Goal: Transaction & Acquisition: Purchase product/service

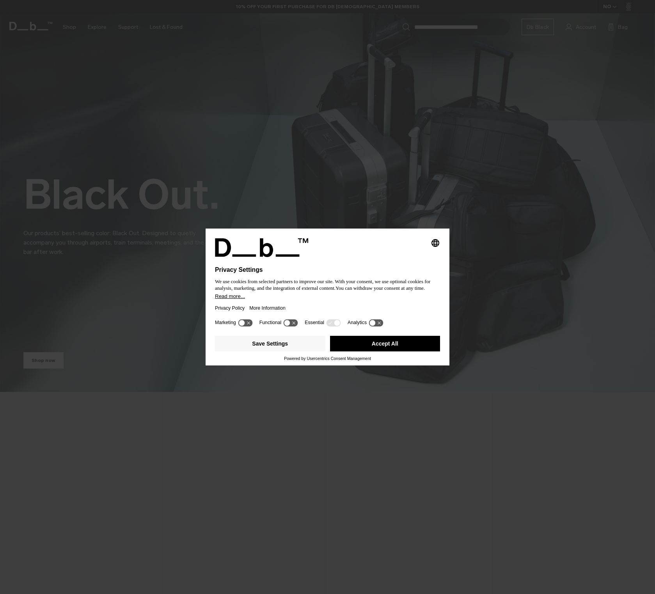
click at [397, 352] on button "Accept All" at bounding box center [385, 344] width 110 height 16
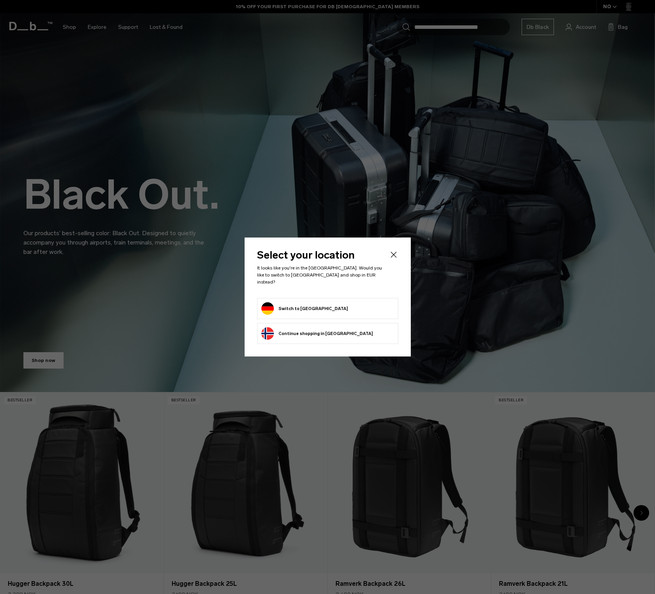
click at [400, 259] on div "Select your location It looks like you're in the Germany. Would you like to swi…" at bounding box center [328, 297] width 166 height 119
click at [391, 258] on icon "Close" at bounding box center [393, 254] width 9 height 9
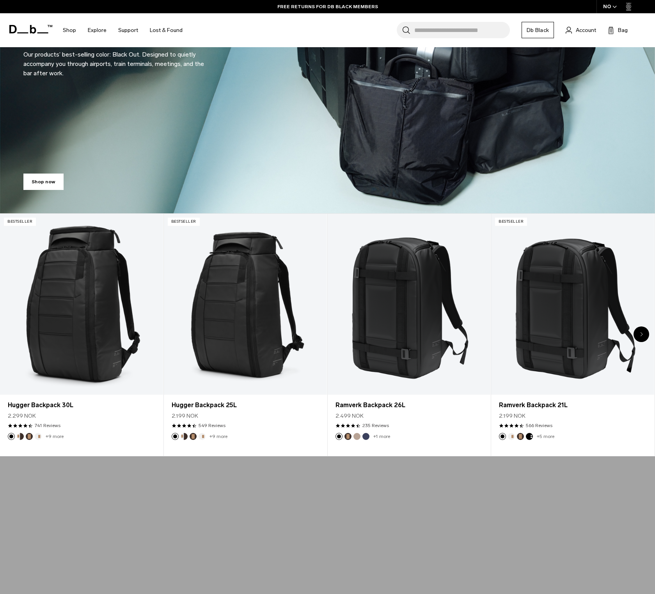
scroll to position [200, 0]
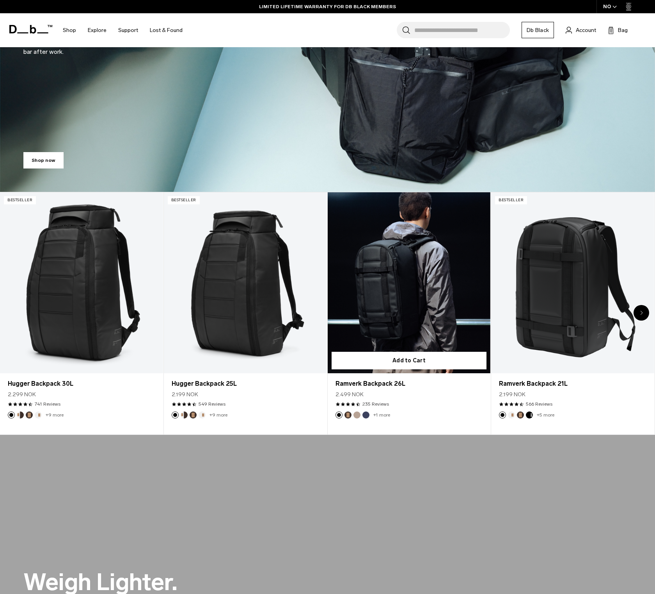
click at [410, 304] on link "Ramverk Backpack 26L" at bounding box center [409, 282] width 163 height 181
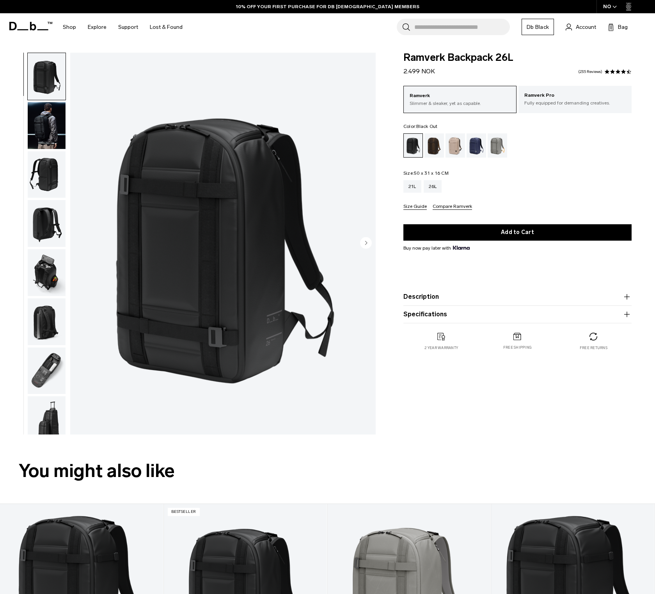
click at [365, 243] on circle "Next slide" at bounding box center [366, 243] width 12 height 12
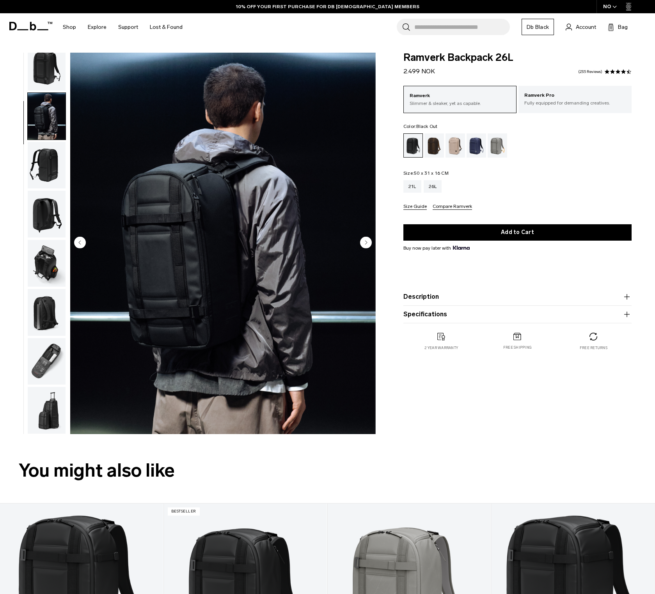
click at [365, 243] on circle "Next slide" at bounding box center [366, 243] width 12 height 12
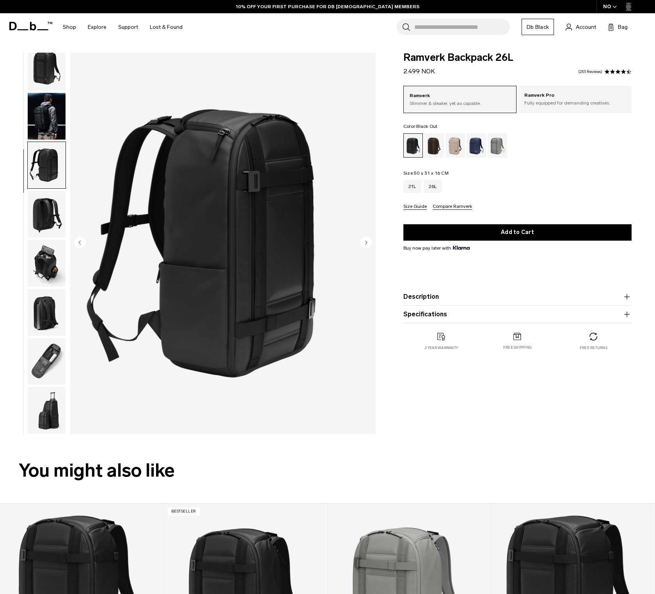
click at [368, 244] on circle "Next slide" at bounding box center [366, 243] width 12 height 12
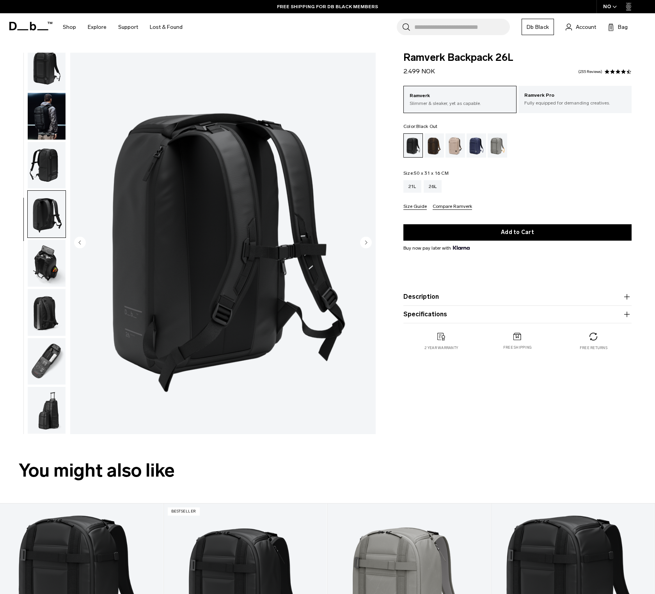
click at [365, 243] on circle "Next slide" at bounding box center [366, 243] width 12 height 12
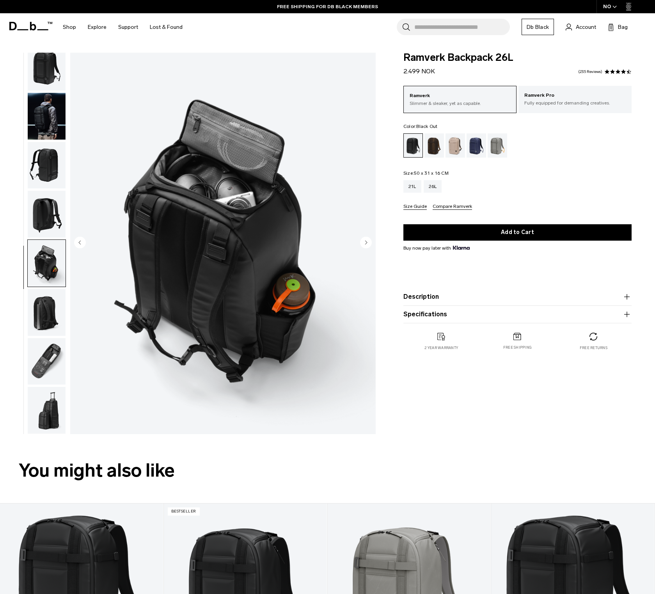
click at [365, 243] on circle "Next slide" at bounding box center [366, 243] width 12 height 12
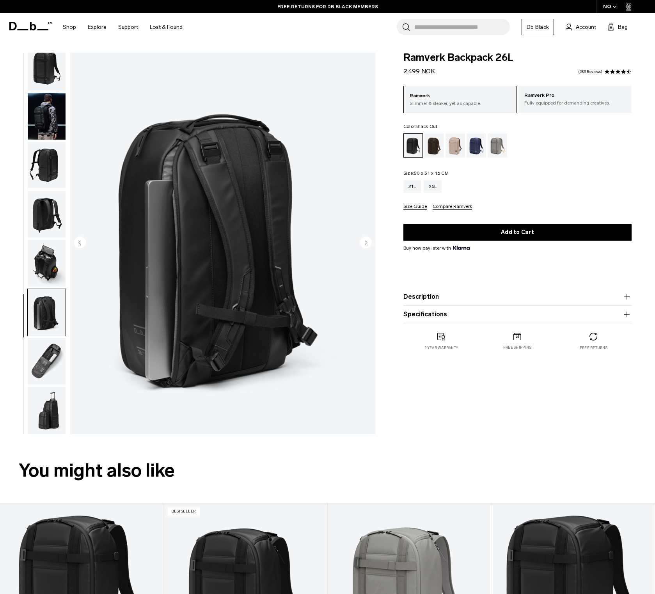
click at [365, 243] on circle "Next slide" at bounding box center [366, 243] width 12 height 12
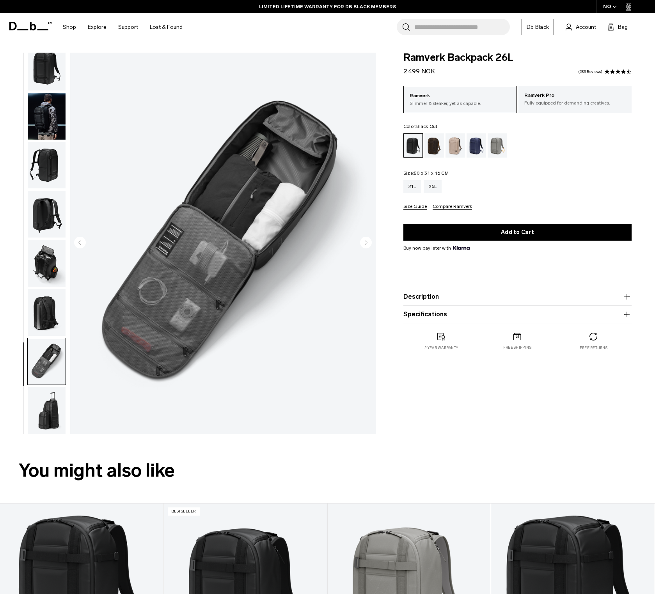
click at [365, 243] on circle "Next slide" at bounding box center [366, 243] width 12 height 12
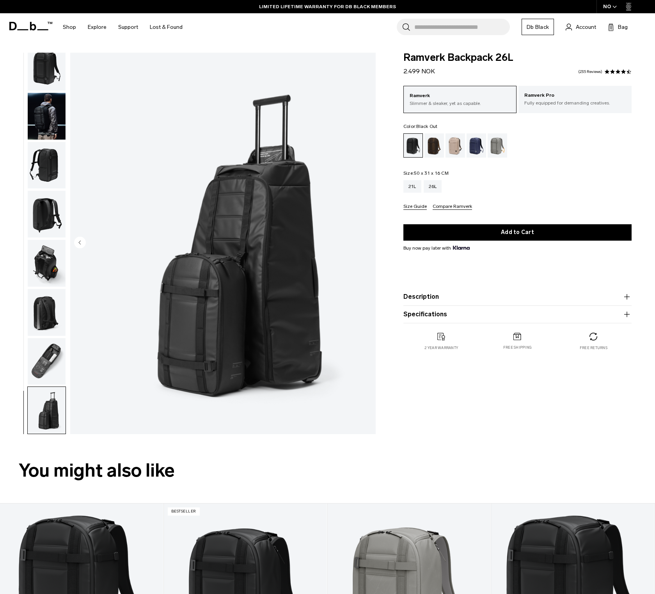
click at [365, 243] on img "8 / 8" at bounding box center [222, 244] width 305 height 382
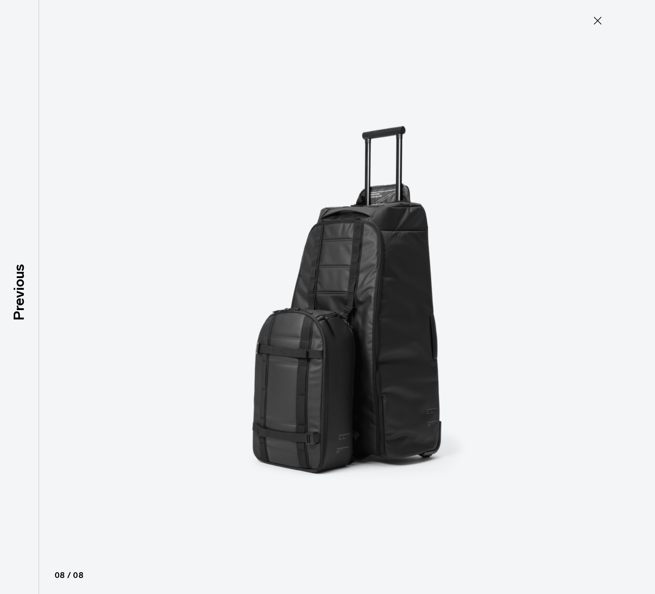
click at [365, 243] on img at bounding box center [327, 297] width 351 height 594
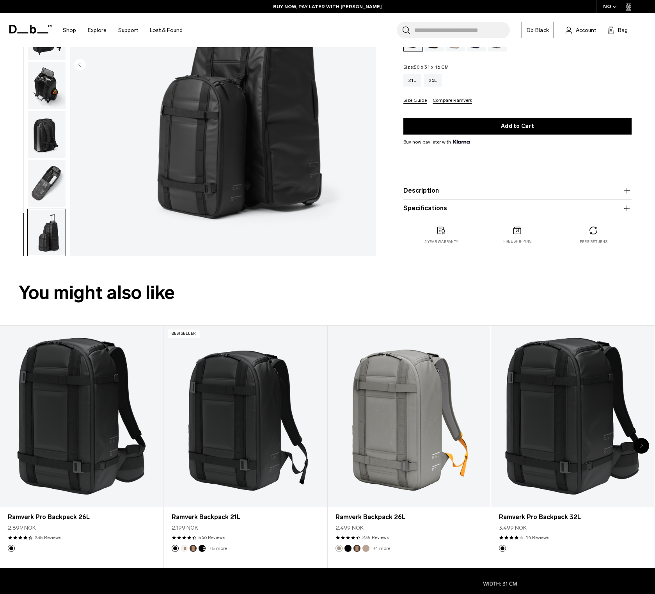
scroll to position [211, 0]
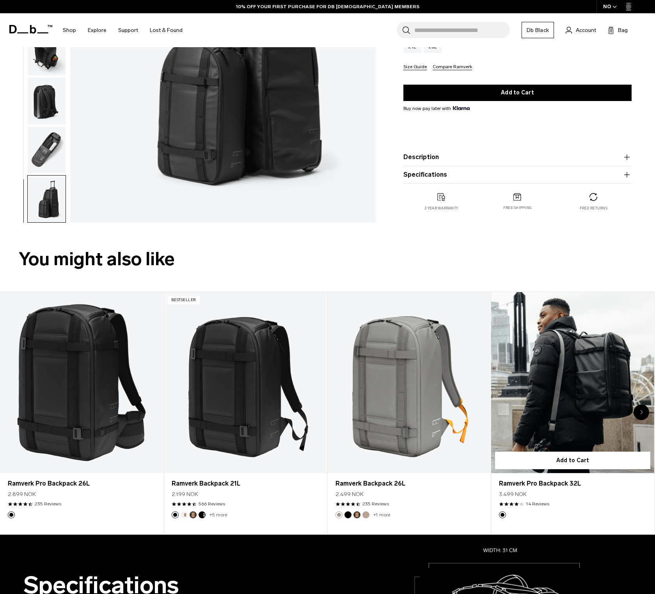
click at [572, 387] on link "Ramverk Pro Backpack 32L" at bounding box center [572, 382] width 163 height 181
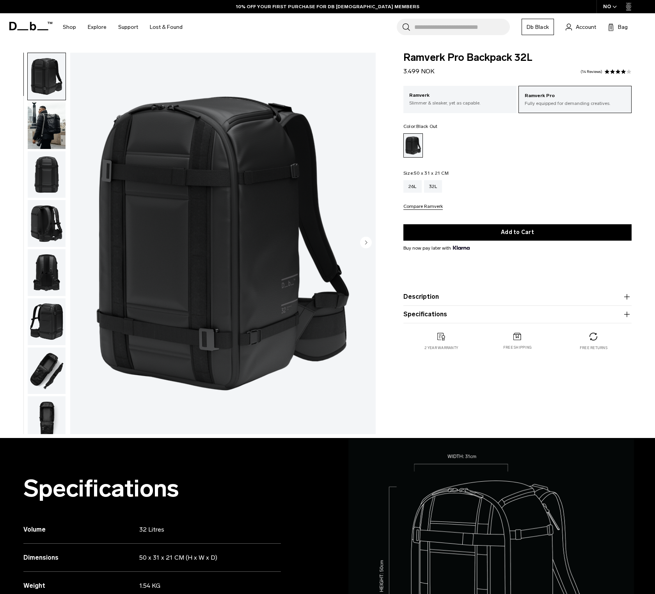
click at [51, 131] on img "button" at bounding box center [47, 125] width 38 height 47
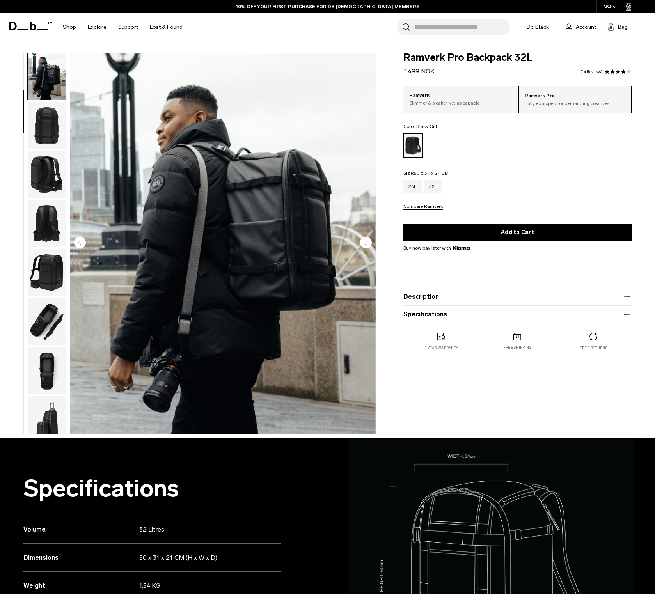
scroll to position [50, 0]
click at [52, 178] on img "button" at bounding box center [47, 174] width 38 height 47
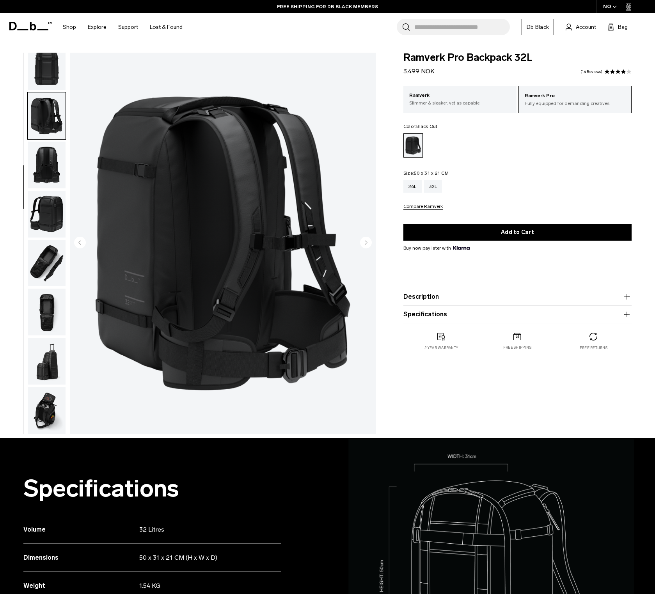
scroll to position [114, 0]
click at [52, 204] on img "button" at bounding box center [47, 214] width 38 height 47
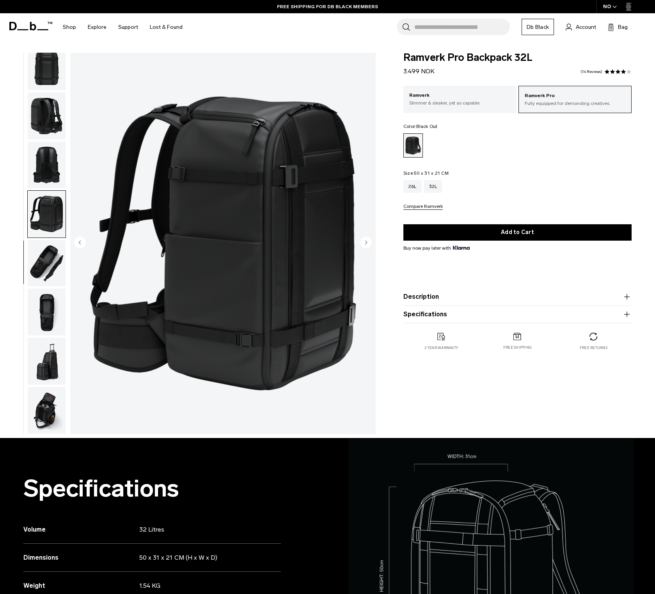
click at [47, 260] on img "button" at bounding box center [47, 263] width 38 height 47
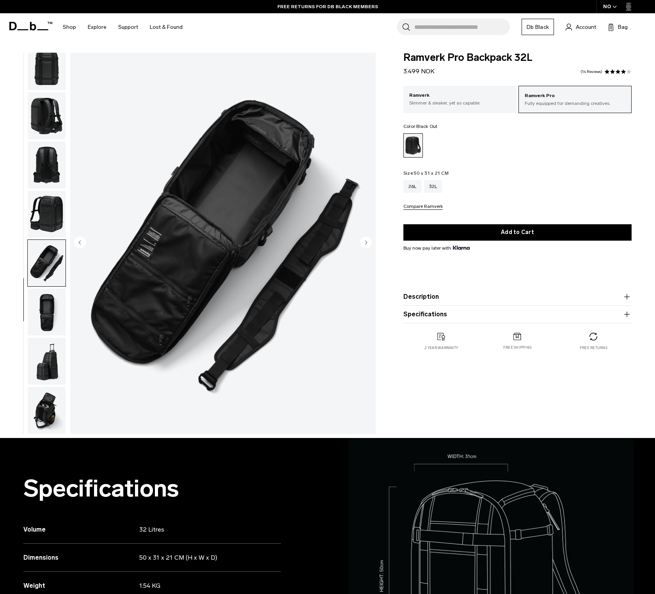
click at [53, 297] on img "button" at bounding box center [47, 312] width 38 height 47
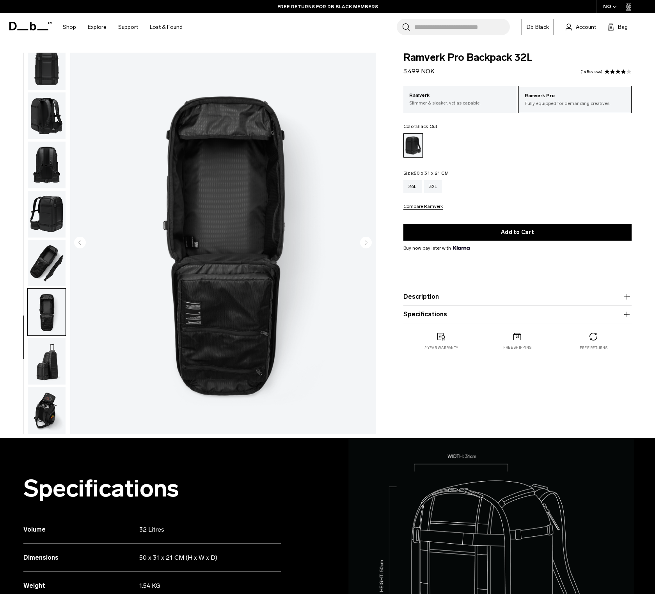
drag, startPoint x: 51, startPoint y: 372, endPoint x: 43, endPoint y: 409, distance: 38.0
click at [51, 372] on img "button" at bounding box center [47, 361] width 38 height 47
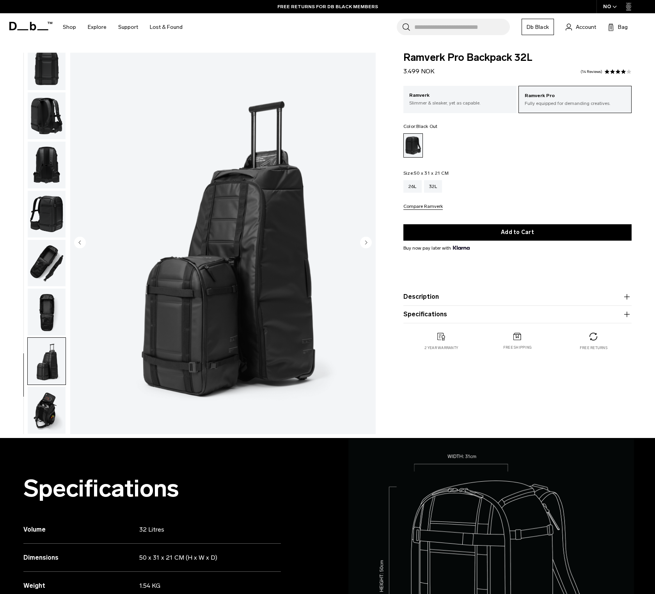
click at [43, 409] on img "button" at bounding box center [47, 410] width 38 height 47
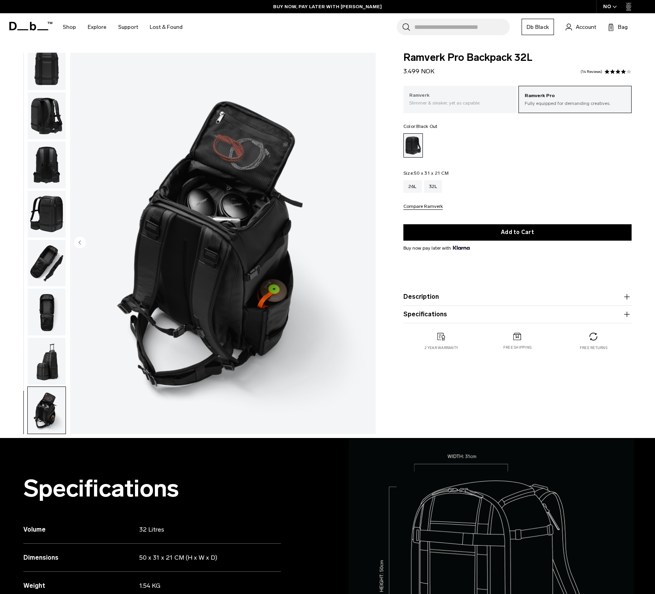
click at [467, 103] on p "Slimmer & sleaker, yet as capable." at bounding box center [459, 102] width 101 height 7
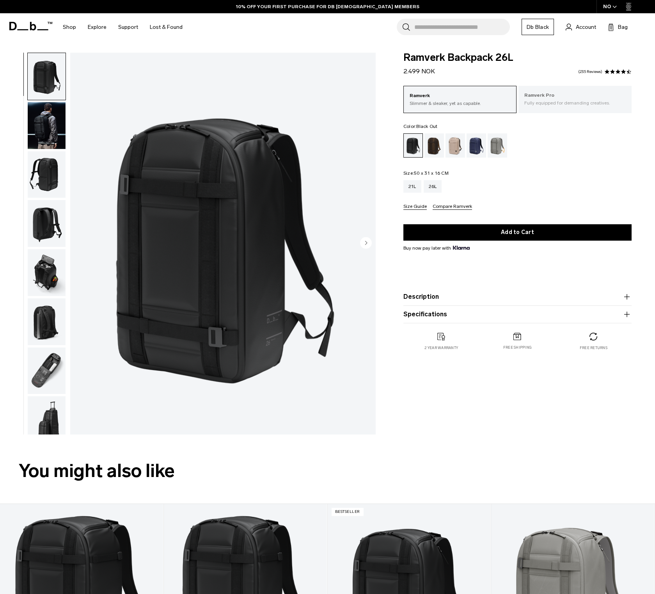
click at [554, 102] on p "Fully equipped for demanding creatives." at bounding box center [574, 102] width 101 height 7
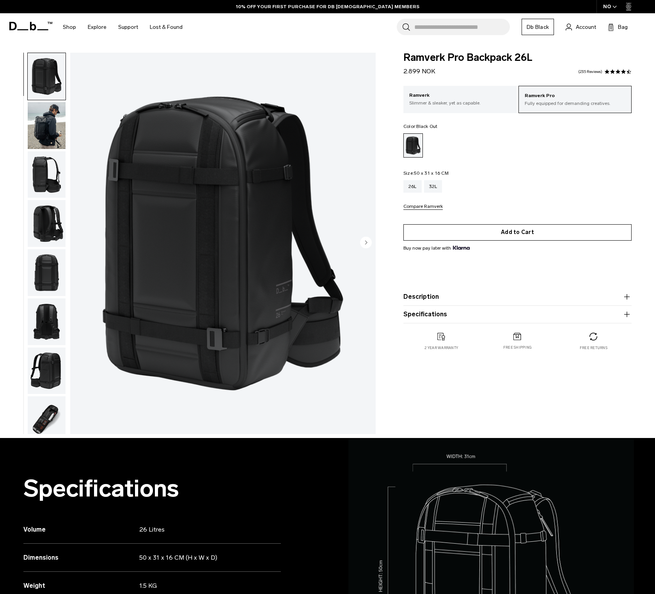
click at [490, 237] on button "Add to Cart" at bounding box center [517, 232] width 228 height 16
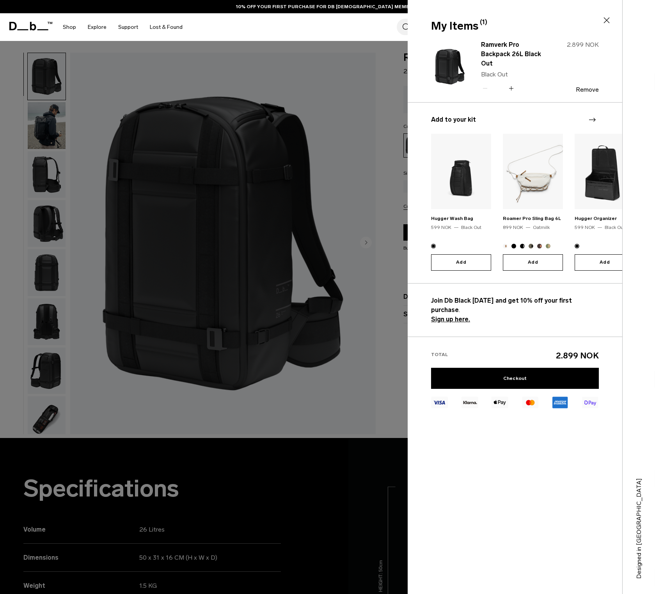
click at [319, 454] on div at bounding box center [327, 297] width 655 height 594
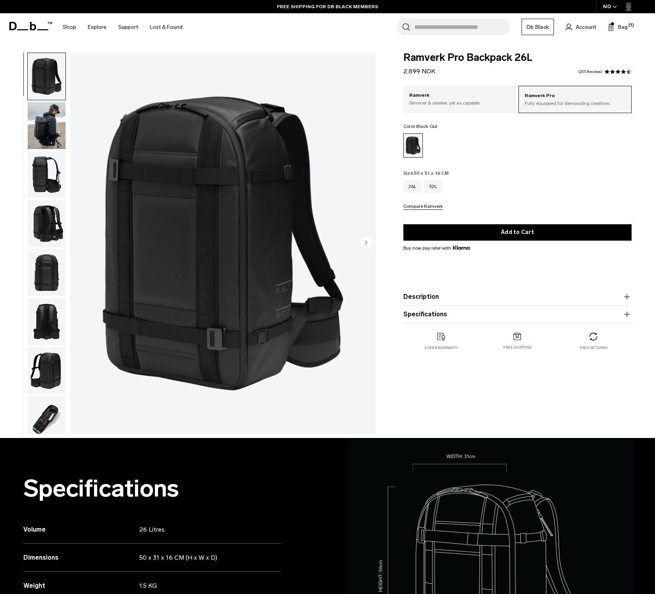
click at [536, 33] on link "Db Black" at bounding box center [538, 27] width 32 height 16
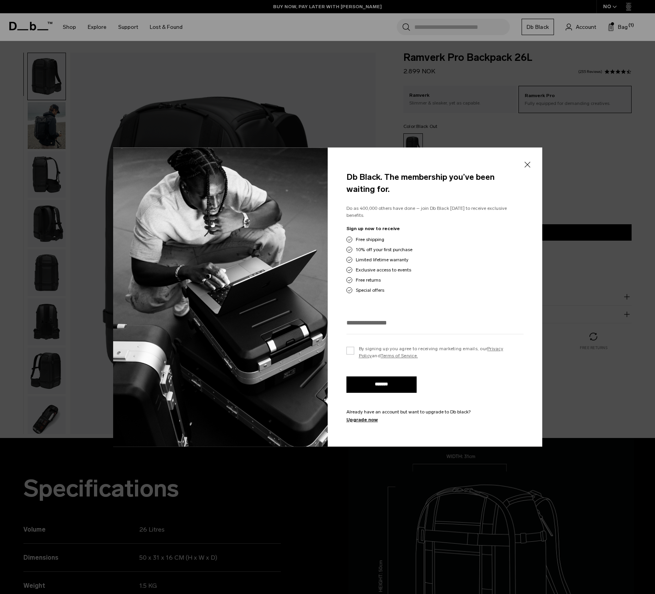
click at [221, 190] on div at bounding box center [220, 297] width 215 height 300
click at [526, 167] on button "Close" at bounding box center [527, 165] width 10 height 16
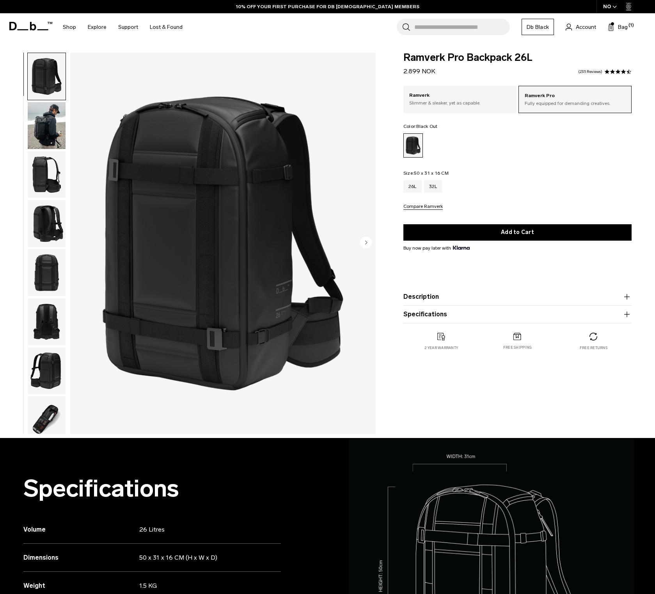
click at [57, 131] on img "button" at bounding box center [47, 125] width 38 height 47
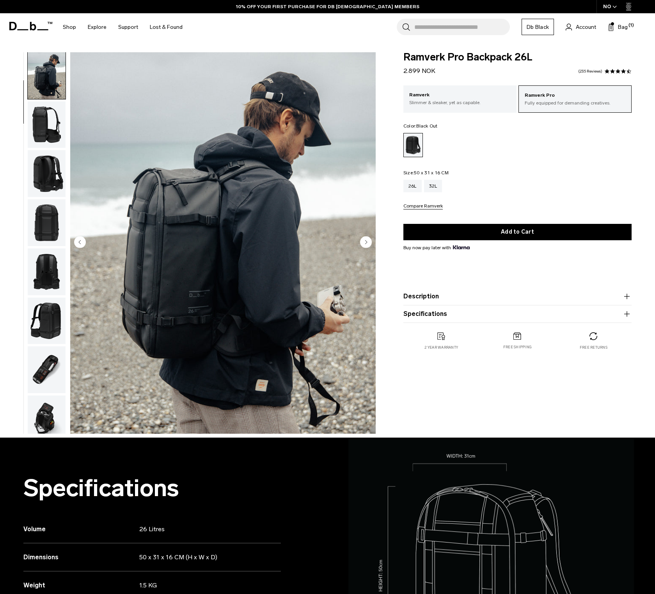
scroll to position [2, 0]
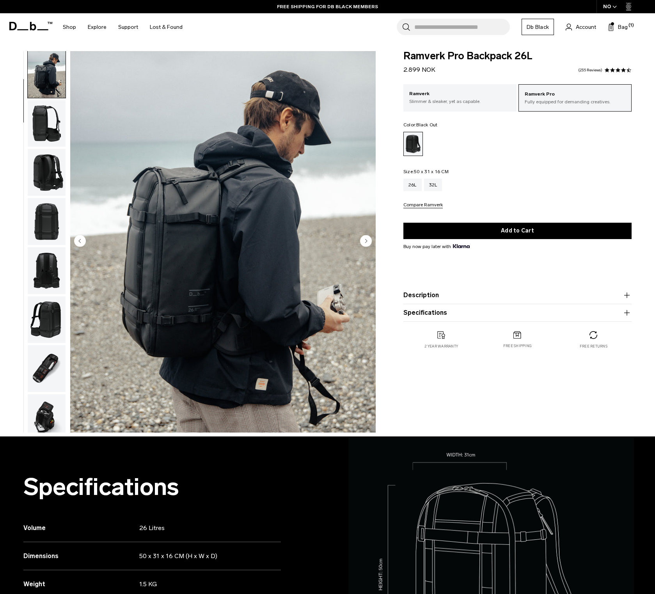
click at [367, 245] on circle "Next slide" at bounding box center [366, 241] width 12 height 12
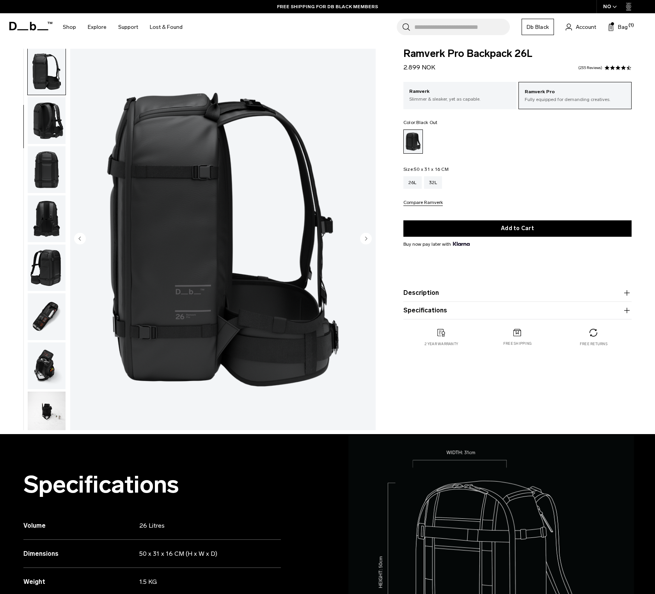
scroll to position [99, 0]
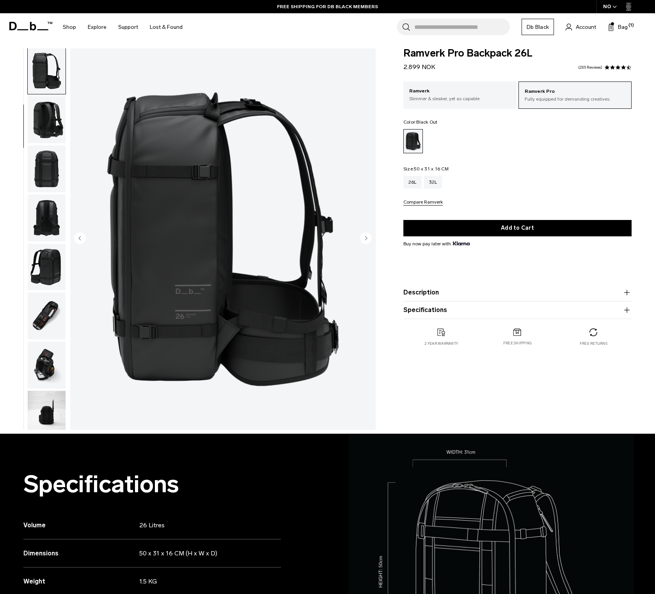
click at [367, 245] on button "Next slide" at bounding box center [366, 239] width 12 height 13
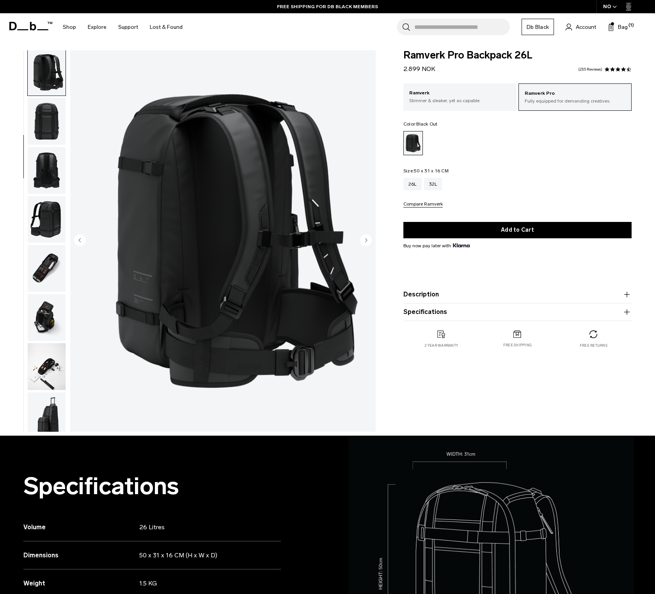
scroll to position [2, 0]
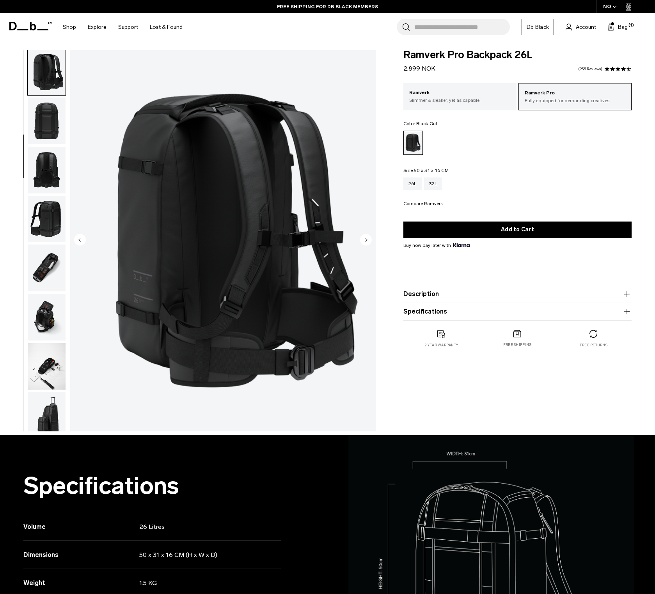
click at [367, 245] on circle "Next slide" at bounding box center [366, 240] width 12 height 12
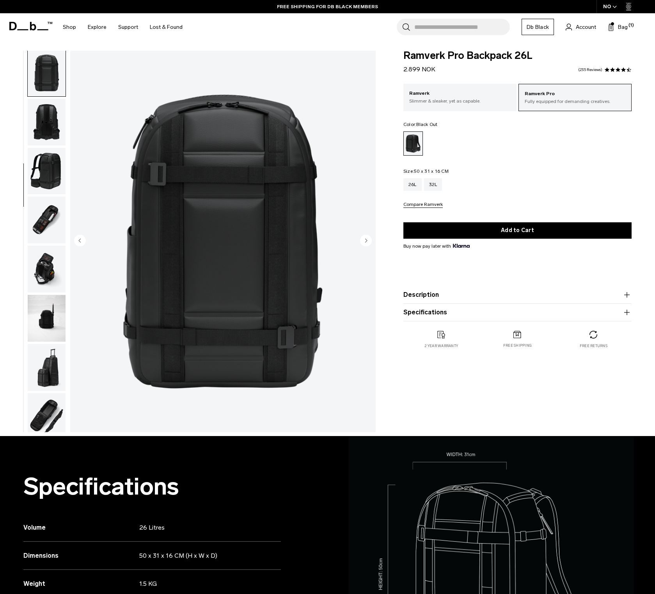
scroll to position [199, 0]
click at [367, 245] on circle "Next slide" at bounding box center [366, 241] width 12 height 12
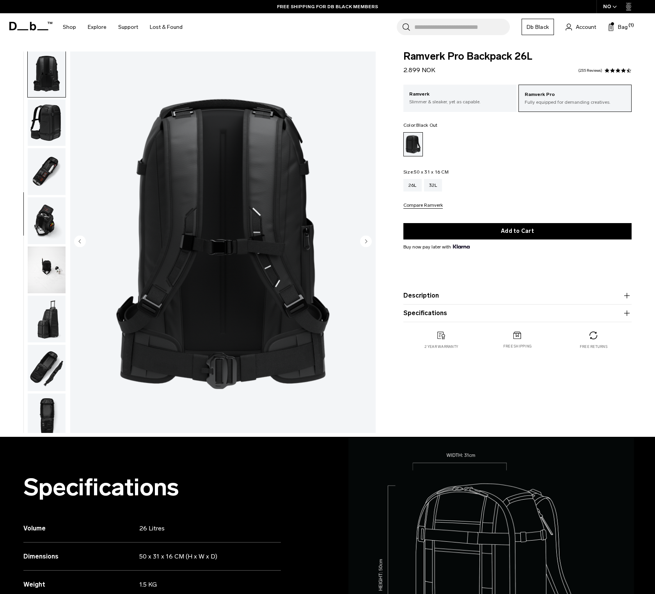
scroll to position [248, 0]
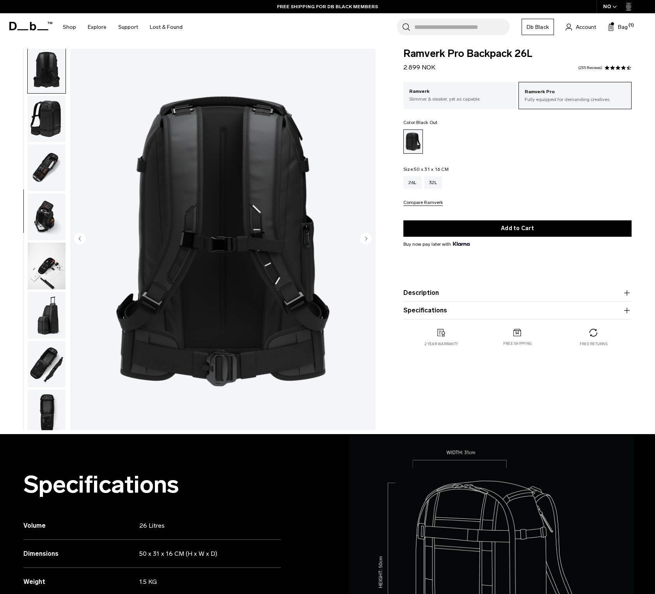
click at [367, 245] on button "Next slide" at bounding box center [366, 239] width 12 height 13
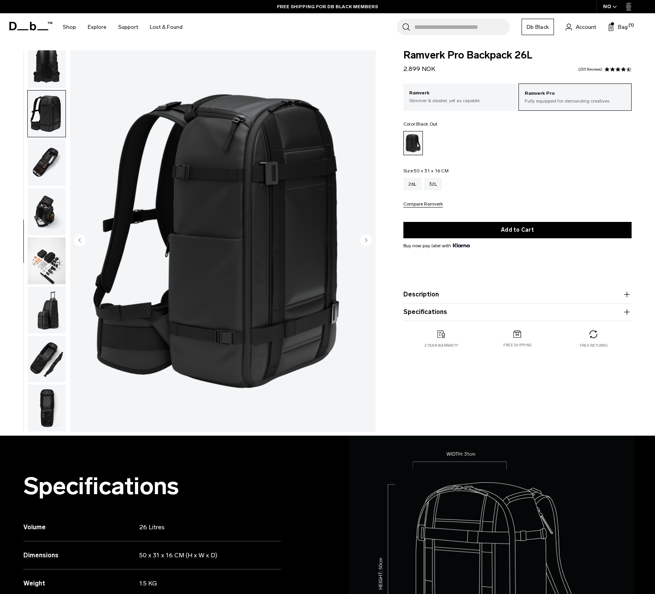
scroll to position [3, 0]
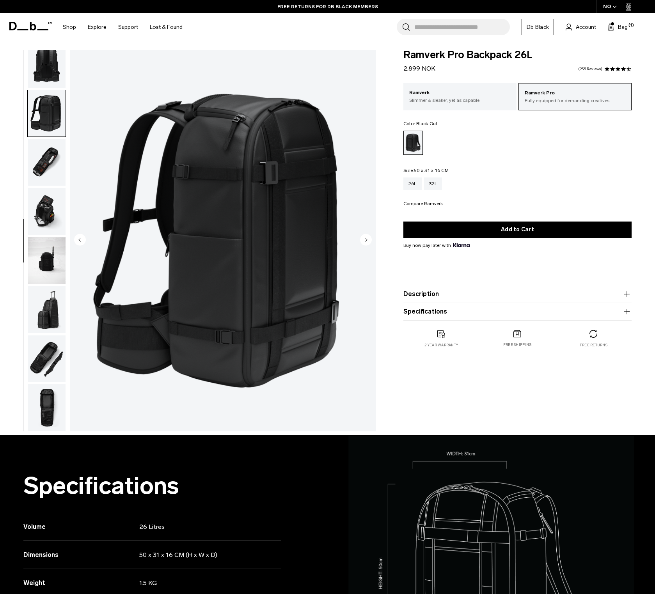
click at [367, 245] on circle "Next slide" at bounding box center [366, 240] width 12 height 12
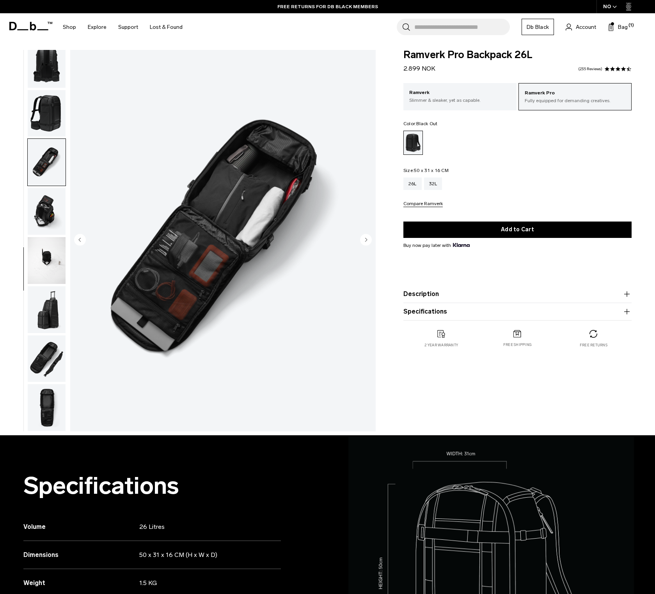
click at [367, 245] on circle "Next slide" at bounding box center [366, 240] width 12 height 12
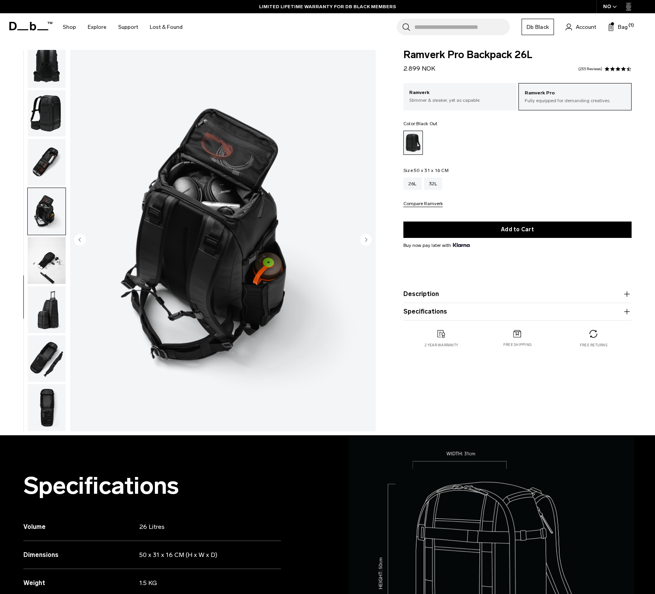
click at [367, 245] on circle "Next slide" at bounding box center [366, 240] width 12 height 12
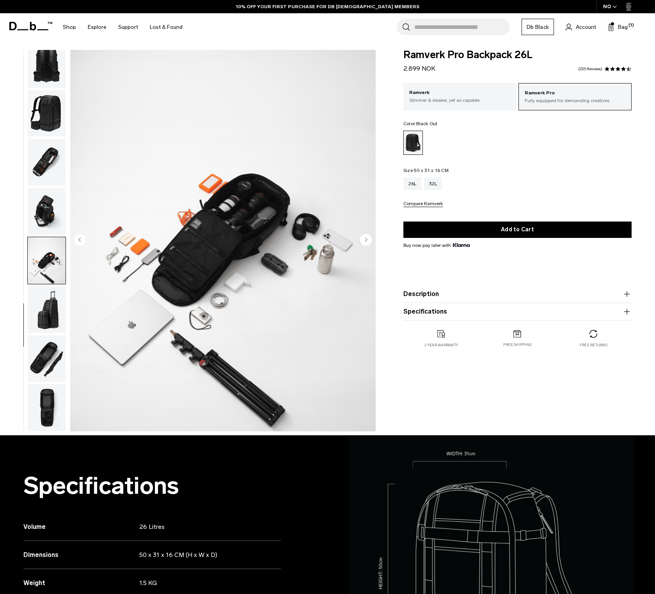
click at [367, 245] on circle "Next slide" at bounding box center [366, 240] width 12 height 12
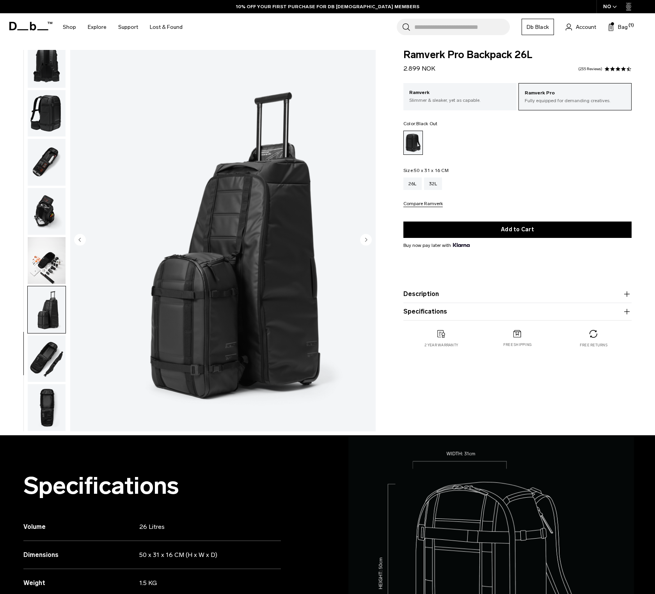
click at [367, 245] on circle "Next slide" at bounding box center [366, 240] width 12 height 12
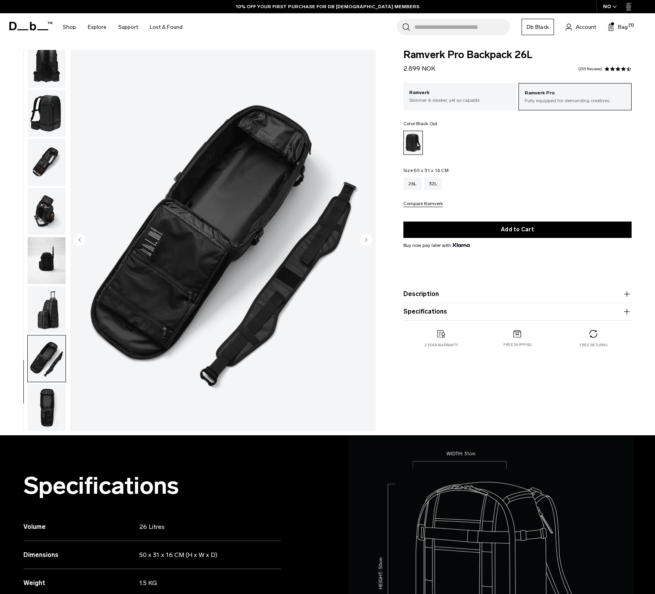
click at [367, 245] on circle "Next slide" at bounding box center [366, 240] width 12 height 12
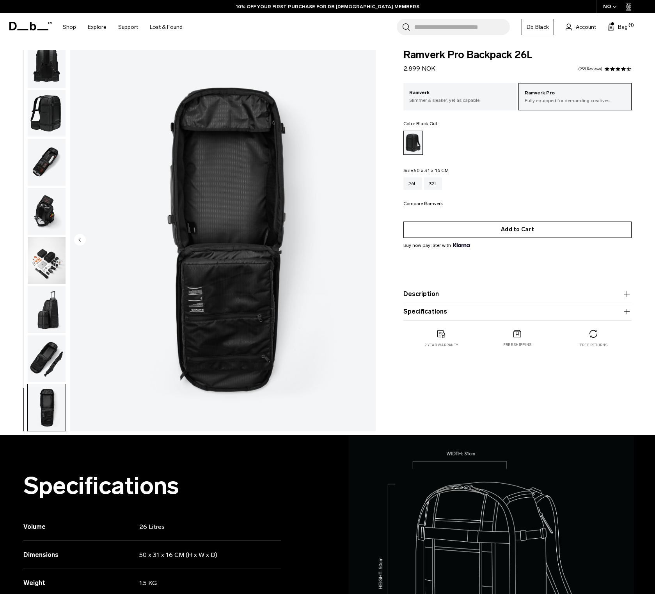
click at [510, 238] on button "Add to Cart" at bounding box center [517, 230] width 228 height 16
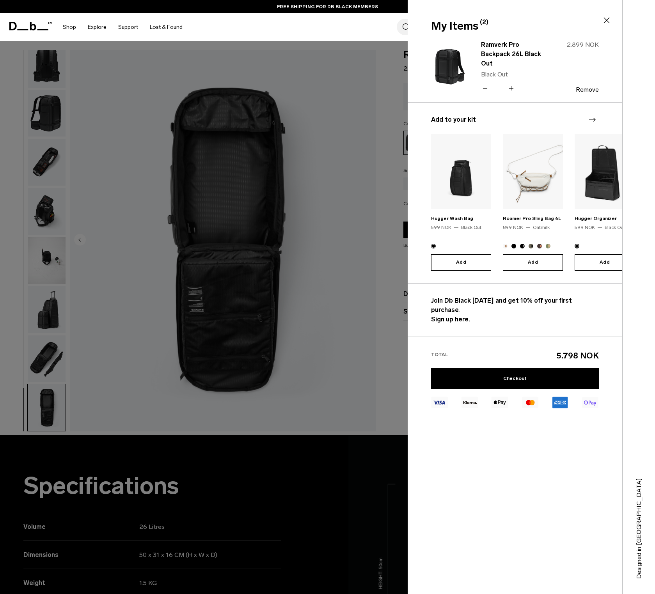
click at [594, 120] on icon "Next slide" at bounding box center [592, 120] width 7 height 4
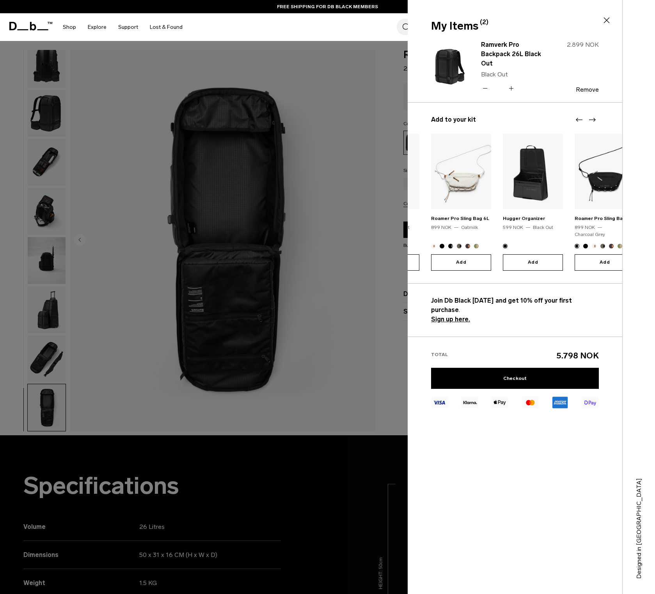
click at [594, 120] on icon "Next slide" at bounding box center [592, 120] width 7 height 4
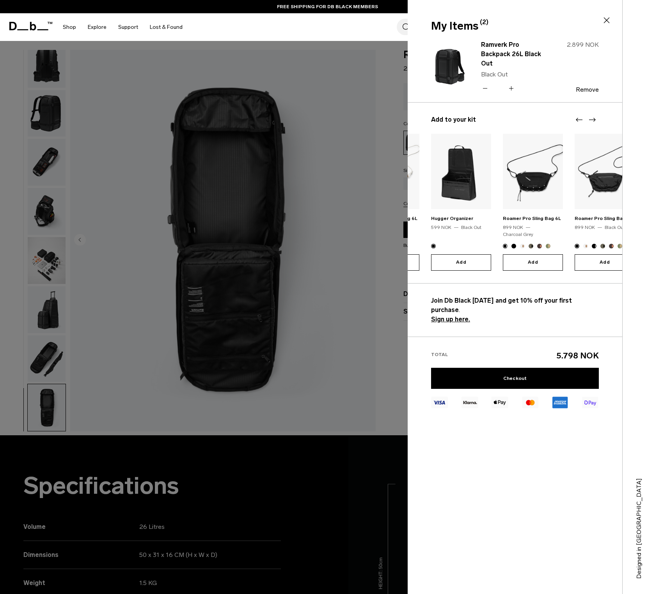
drag, startPoint x: 223, startPoint y: 29, endPoint x: 207, endPoint y: 29, distance: 16.0
click at [223, 29] on div "Search for Bags, Luggage... Search Close Trending Products All Products Hugger …" at bounding box center [418, 27] width 460 height 28
click at [69, 26] on link "Shop" at bounding box center [69, 27] width 13 height 28
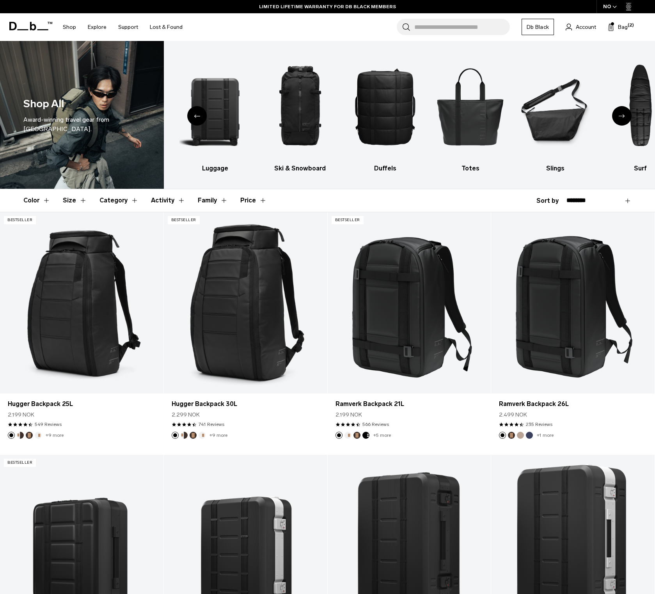
click at [64, 201] on button "Size" at bounding box center [75, 200] width 24 height 23
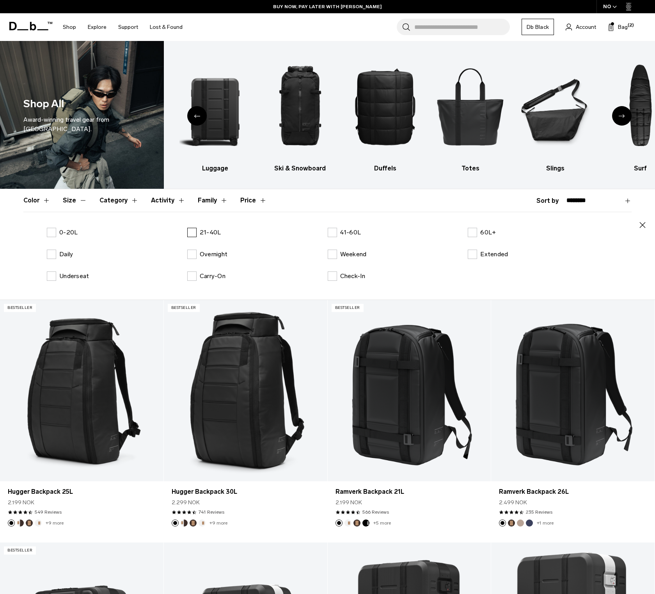
click at [192, 230] on label "21-40L" at bounding box center [204, 232] width 34 height 9
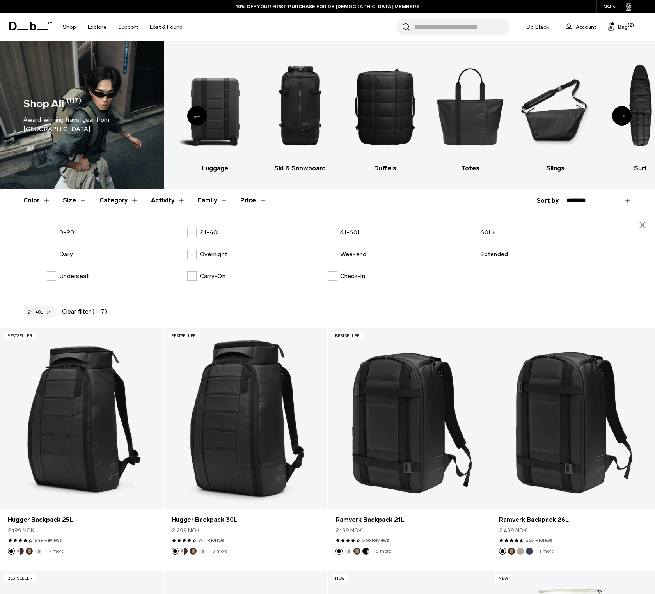
select select "**********"
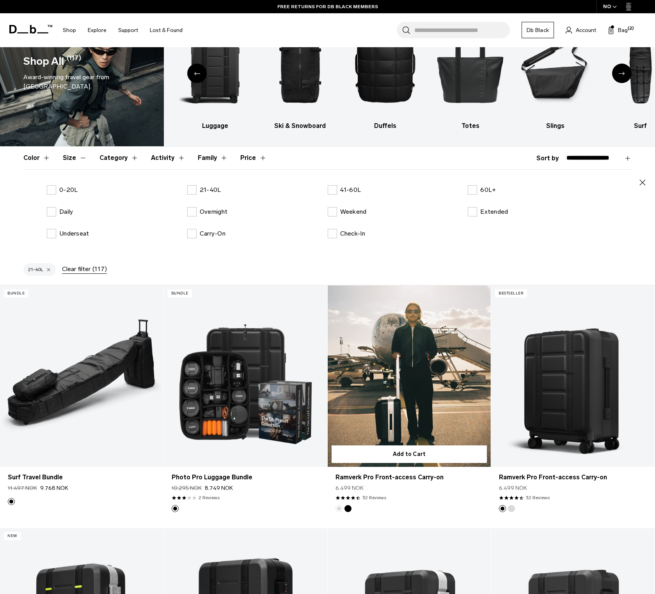
scroll to position [43, 0]
click at [405, 386] on link "Ramverk Pro Front-access Carry-on" at bounding box center [409, 376] width 163 height 181
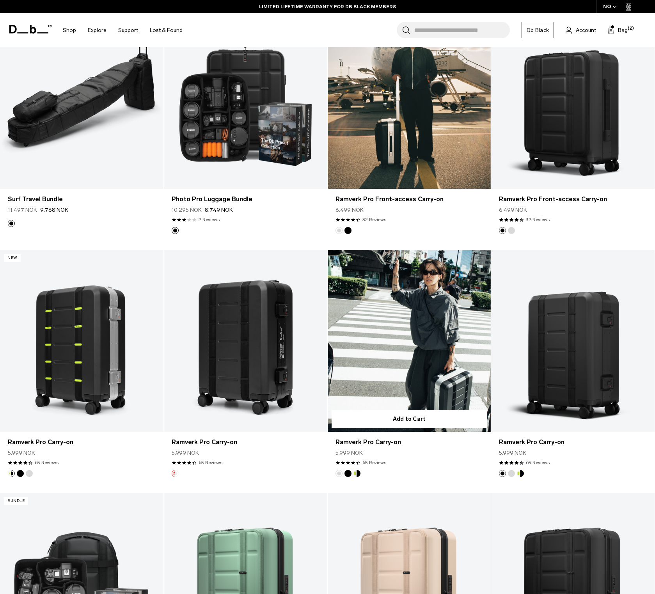
scroll to position [235, 0]
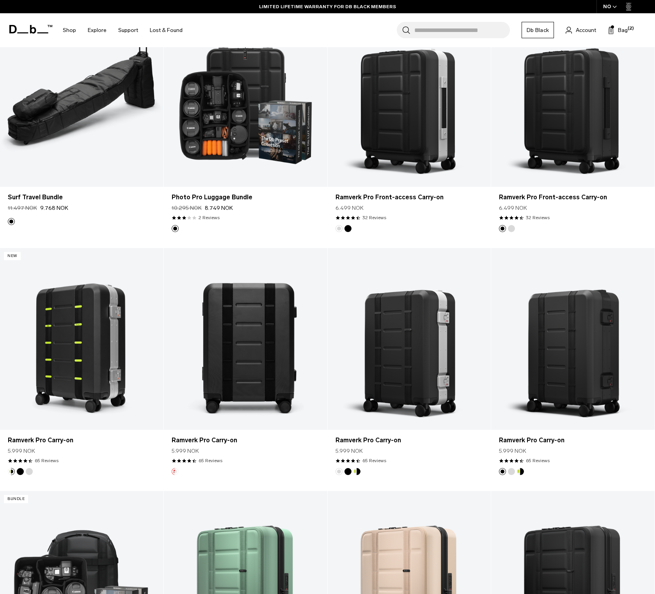
click at [253, 355] on link "Ramverk Pro Carry-on" at bounding box center [245, 338] width 163 height 181
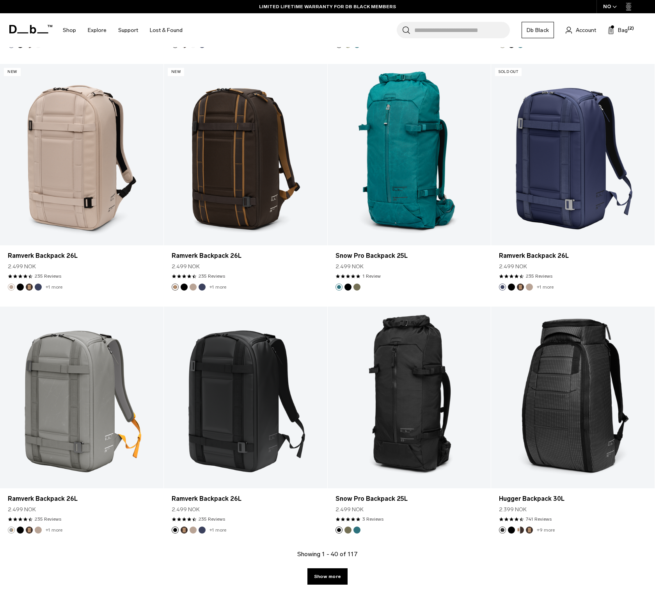
scroll to position [2173, 0]
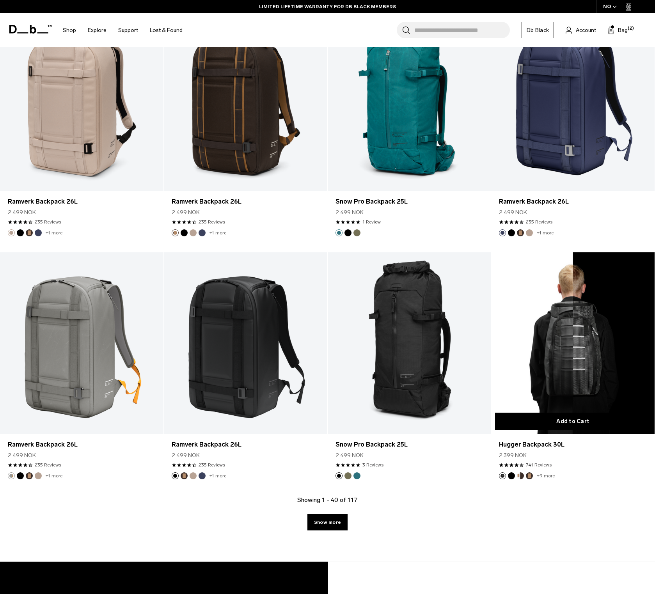
click at [567, 414] on button "Add to Cart" at bounding box center [573, 422] width 156 height 18
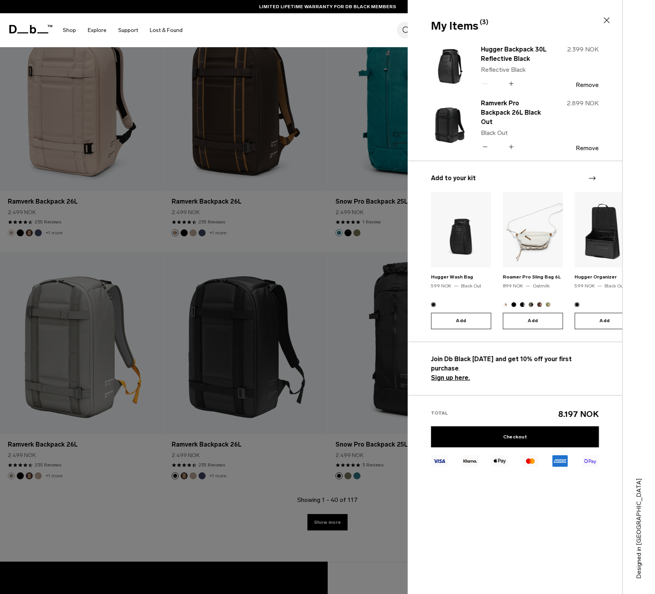
click at [456, 67] on img at bounding box center [449, 67] width 37 height 46
click at [508, 53] on link "Hugger Backpack 30L Reflective Black" at bounding box center [515, 54] width 69 height 19
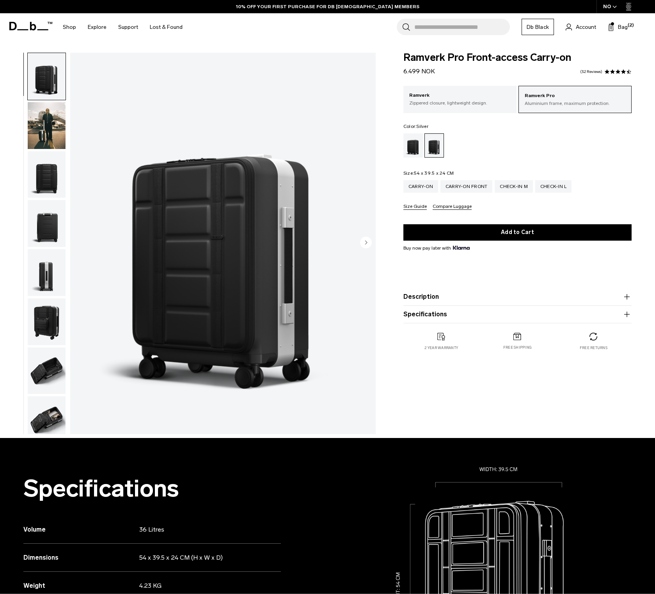
click at [215, 259] on img "1 / 11" at bounding box center [222, 244] width 305 height 382
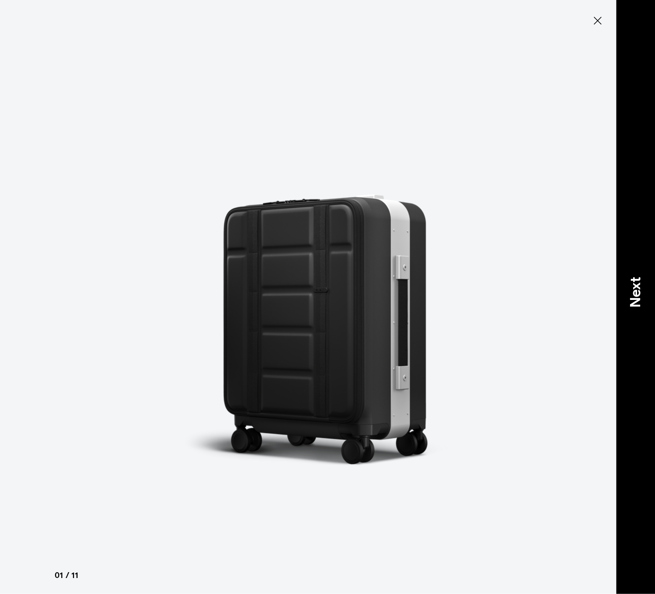
click at [633, 300] on p "Next" at bounding box center [635, 292] width 21 height 31
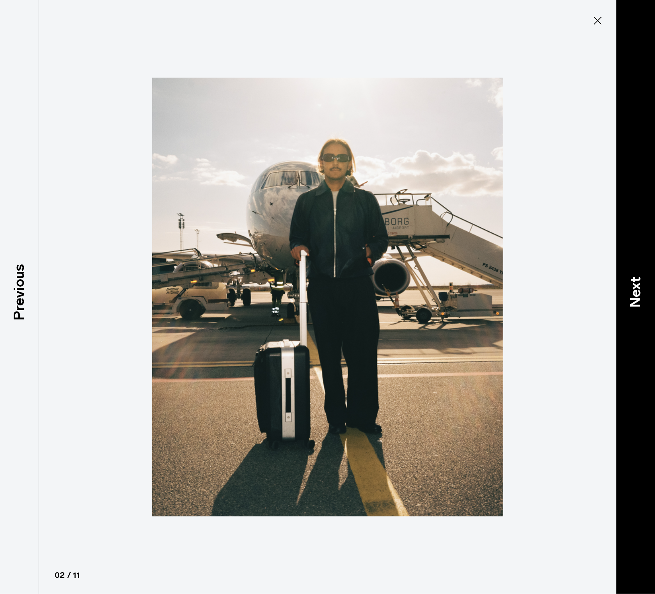
click at [637, 307] on p "Next" at bounding box center [635, 292] width 21 height 31
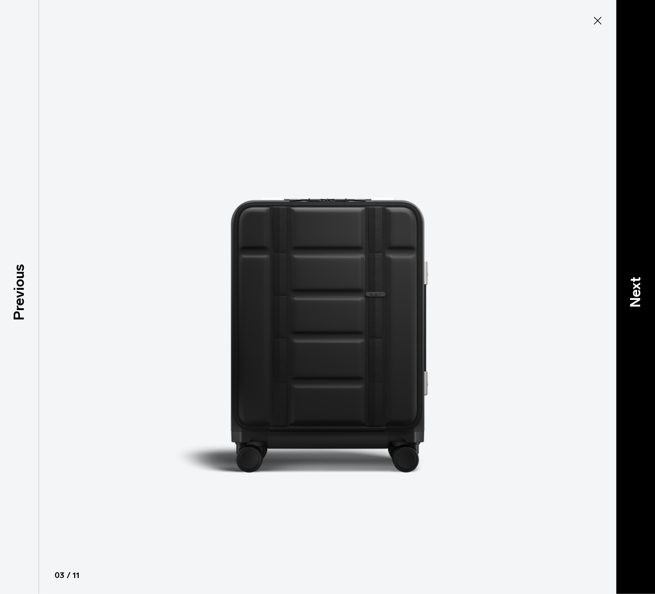
click at [637, 307] on p "Next" at bounding box center [635, 292] width 21 height 31
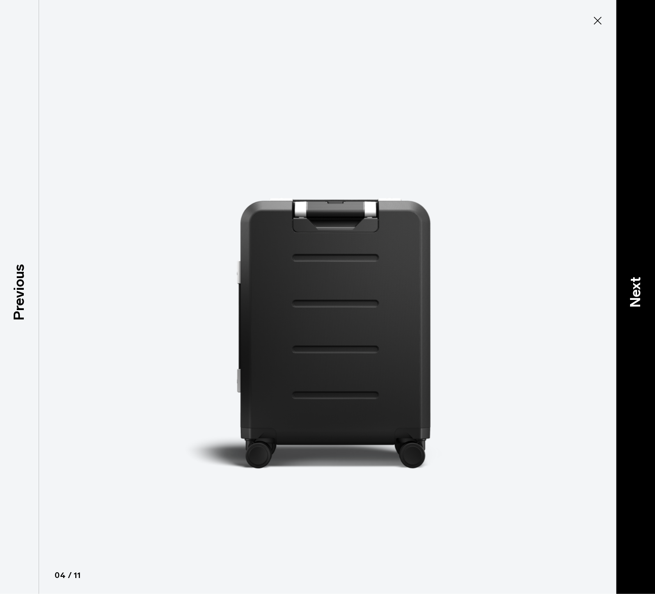
click at [637, 307] on p "Next" at bounding box center [635, 292] width 21 height 31
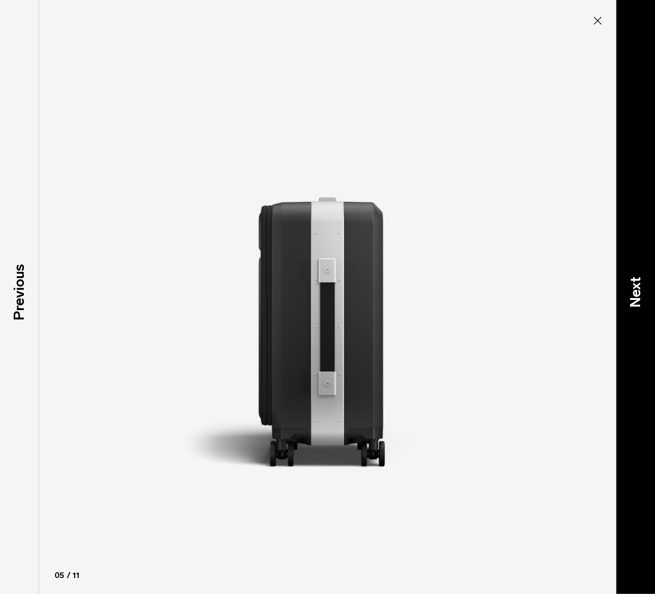
click at [637, 307] on p "Next" at bounding box center [635, 292] width 21 height 31
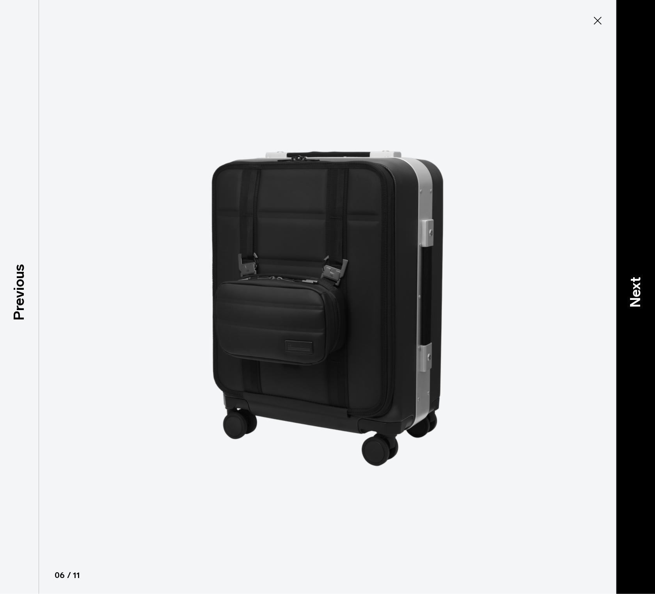
click at [637, 307] on p "Next" at bounding box center [635, 292] width 21 height 31
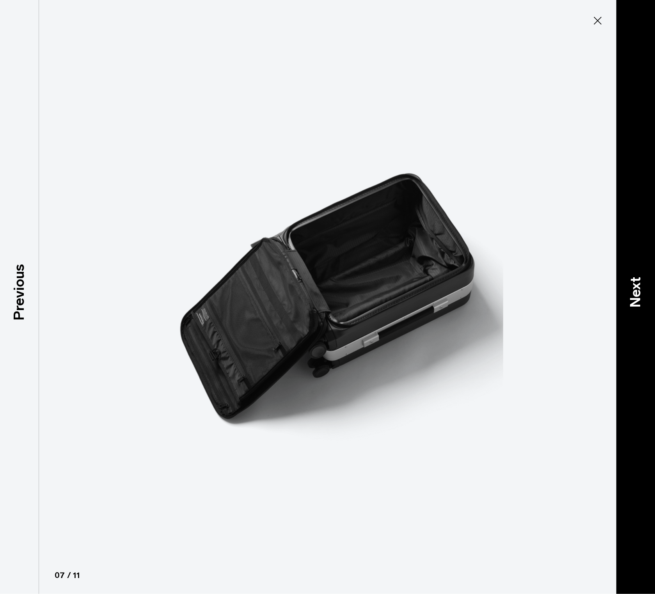
click at [637, 307] on p "Next" at bounding box center [635, 292] width 21 height 31
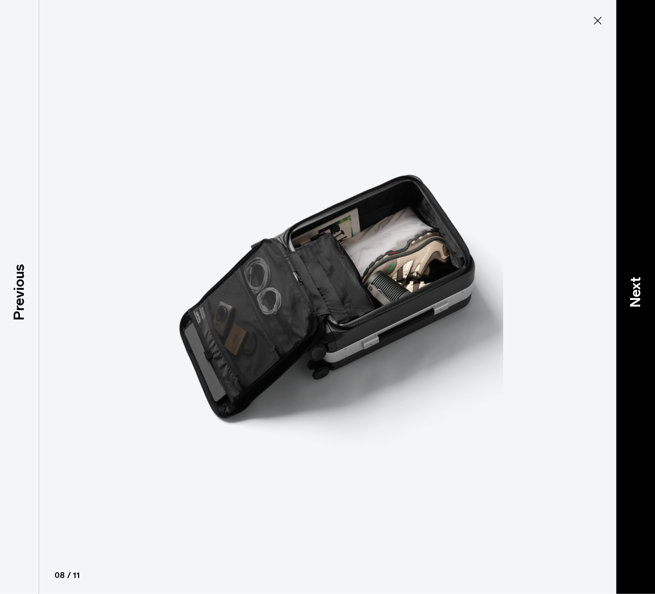
click at [637, 307] on p "Next" at bounding box center [635, 292] width 21 height 31
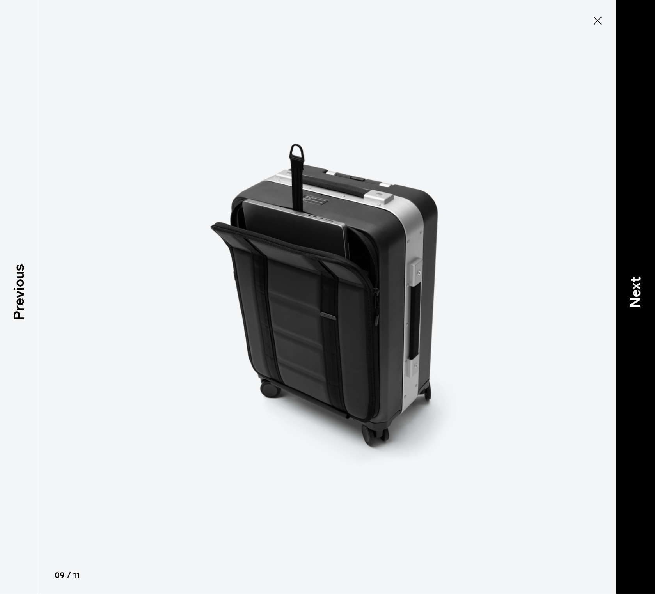
click at [637, 307] on p "Next" at bounding box center [635, 292] width 21 height 31
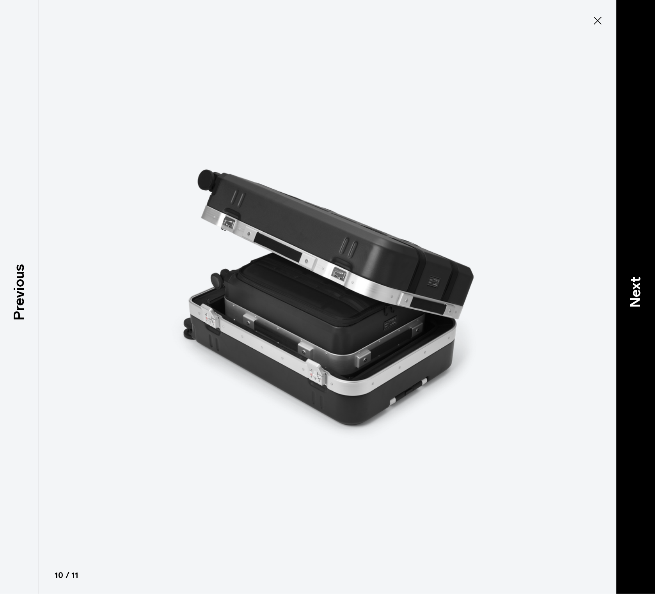
click at [637, 307] on p "Next" at bounding box center [635, 292] width 21 height 31
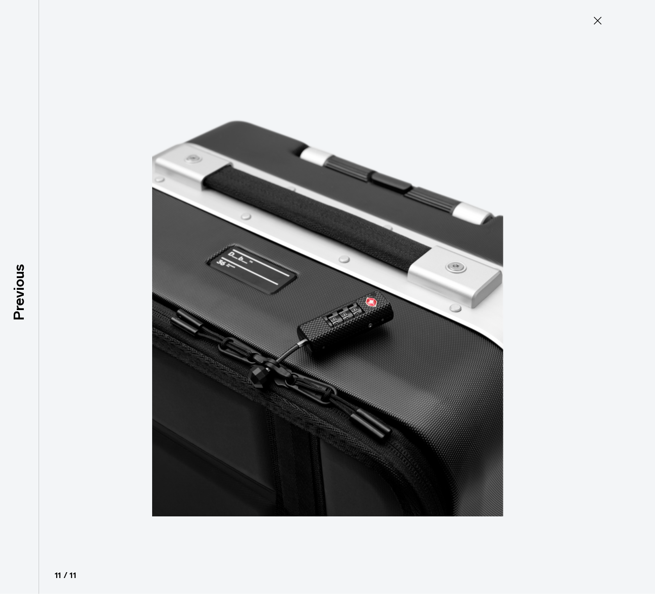
click at [597, 23] on icon at bounding box center [597, 20] width 12 height 12
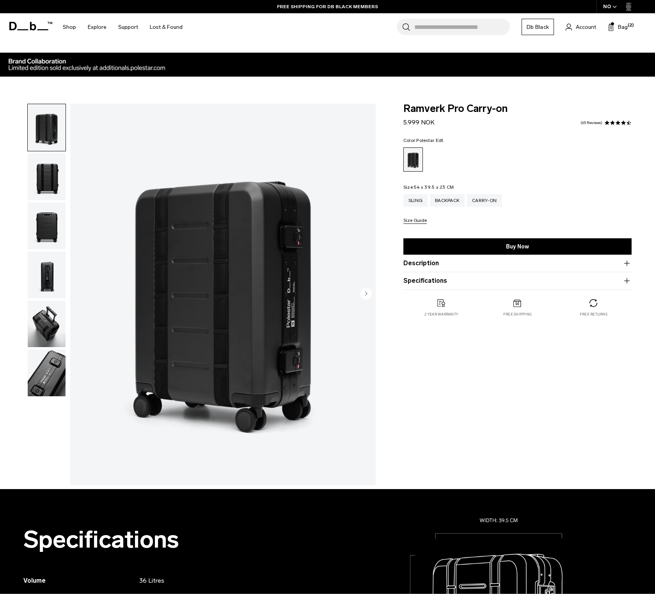
click at [51, 369] on img "button" at bounding box center [47, 373] width 38 height 47
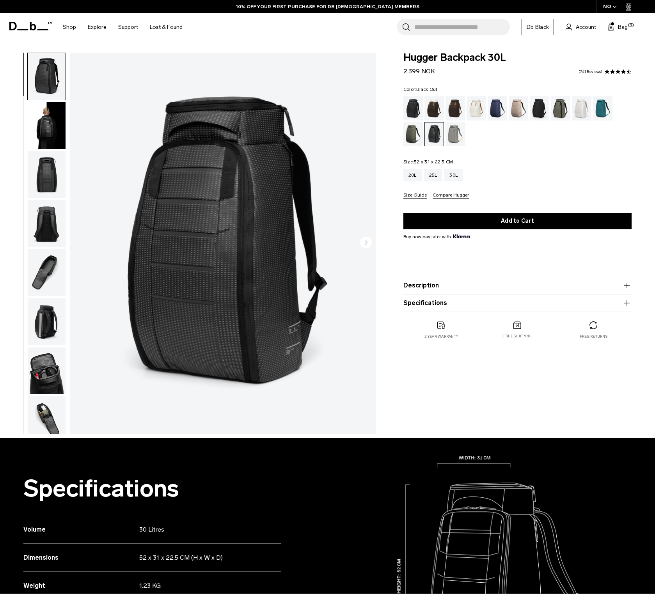
click at [416, 104] on div "Black Out" at bounding box center [413, 108] width 20 height 24
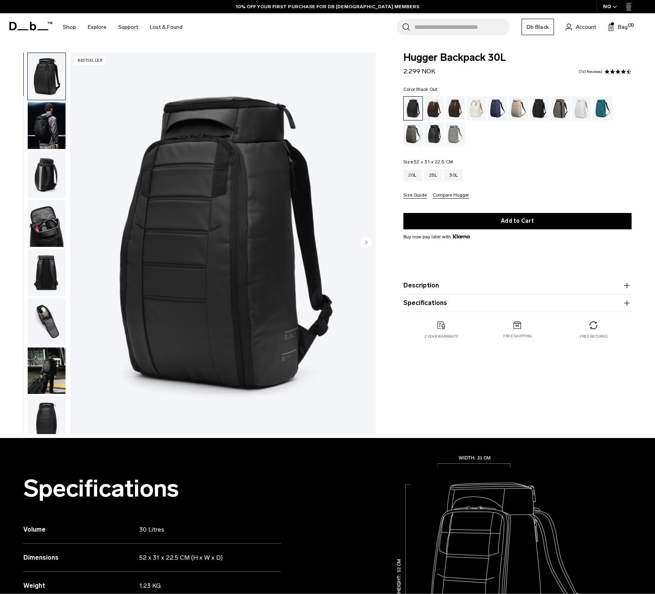
click at [40, 114] on img "button" at bounding box center [47, 125] width 38 height 47
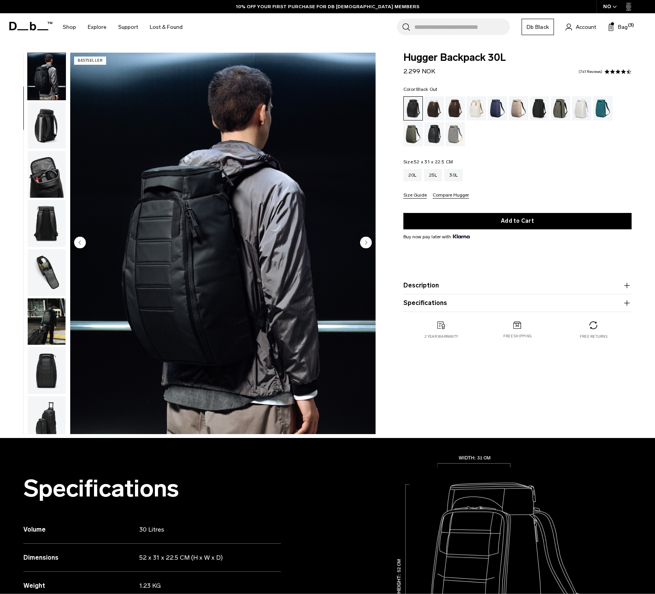
scroll to position [50, 0]
click at [366, 240] on circle "Next slide" at bounding box center [366, 243] width 12 height 12
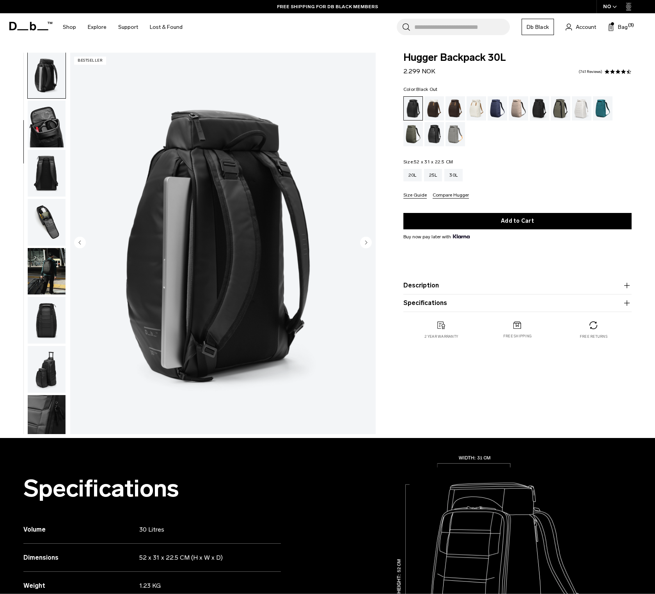
scroll to position [0, 0]
click at [366, 241] on circle "Next slide" at bounding box center [366, 243] width 12 height 12
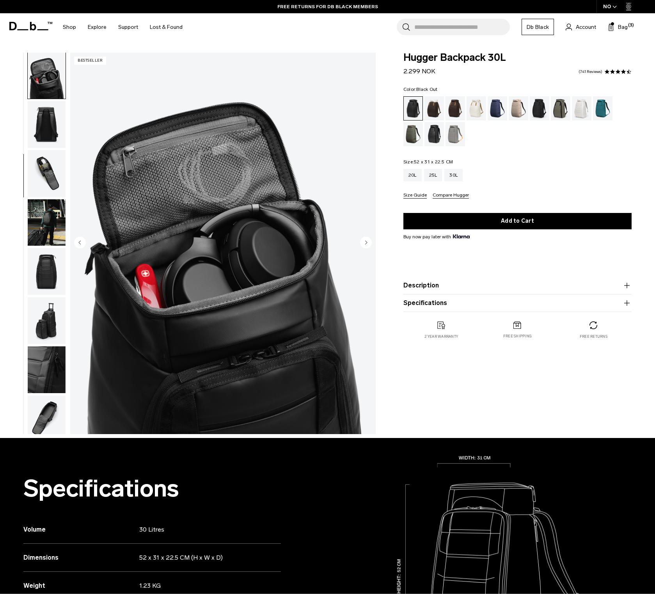
scroll to position [149, 0]
click at [366, 241] on circle "Next slide" at bounding box center [366, 243] width 12 height 12
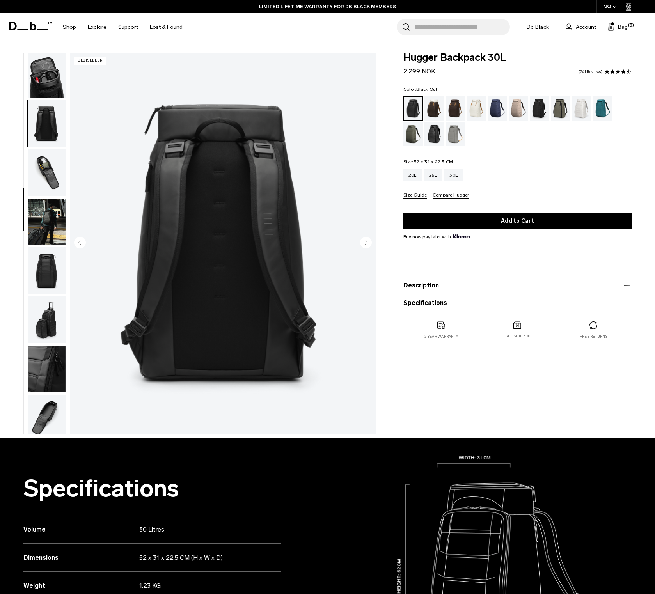
scroll to position [163, 0]
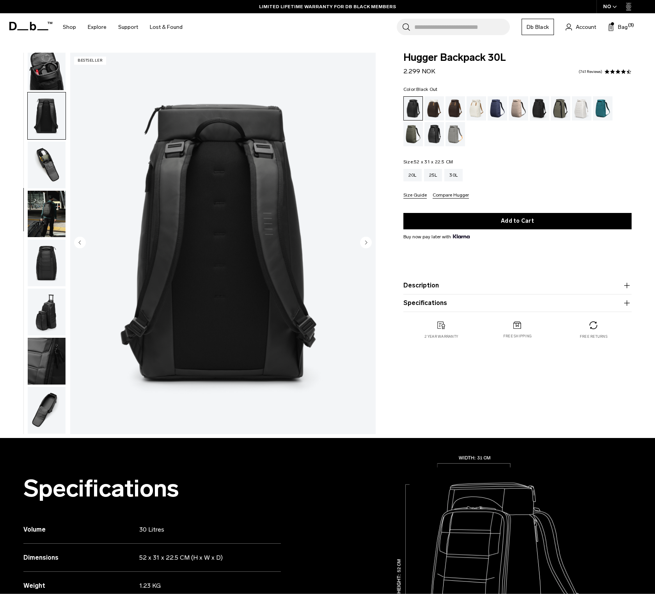
click at [366, 241] on circle "Next slide" at bounding box center [366, 243] width 12 height 12
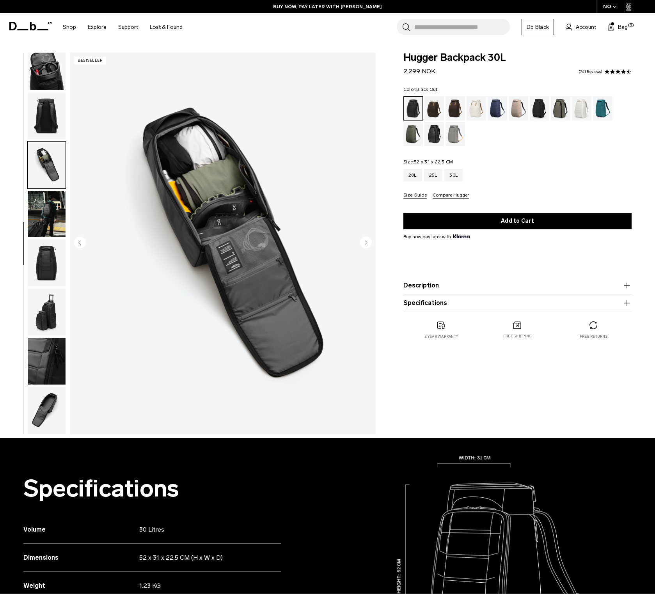
click at [366, 241] on circle "Next slide" at bounding box center [366, 243] width 12 height 12
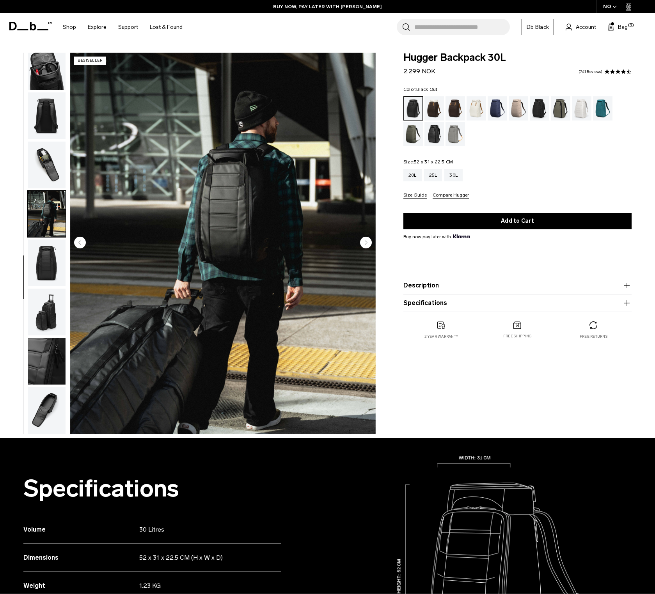
click at [366, 241] on circle "Next slide" at bounding box center [366, 243] width 12 height 12
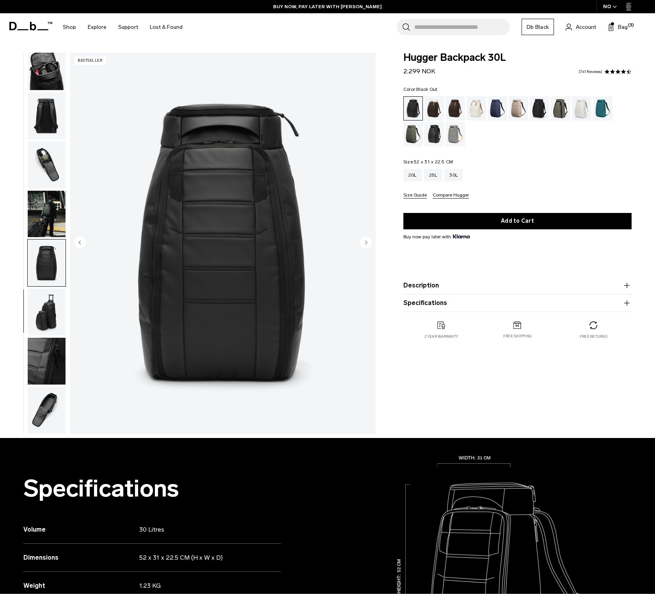
click at [366, 241] on circle "Next slide" at bounding box center [366, 243] width 12 height 12
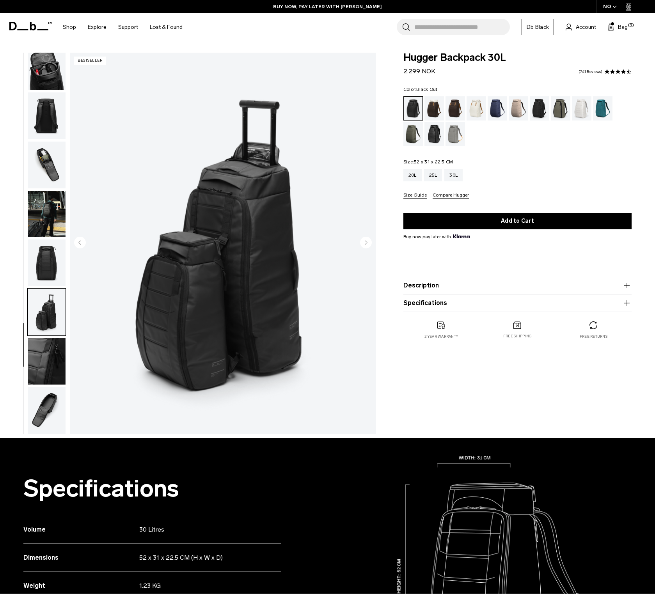
click at [366, 241] on circle "Next slide" at bounding box center [366, 243] width 12 height 12
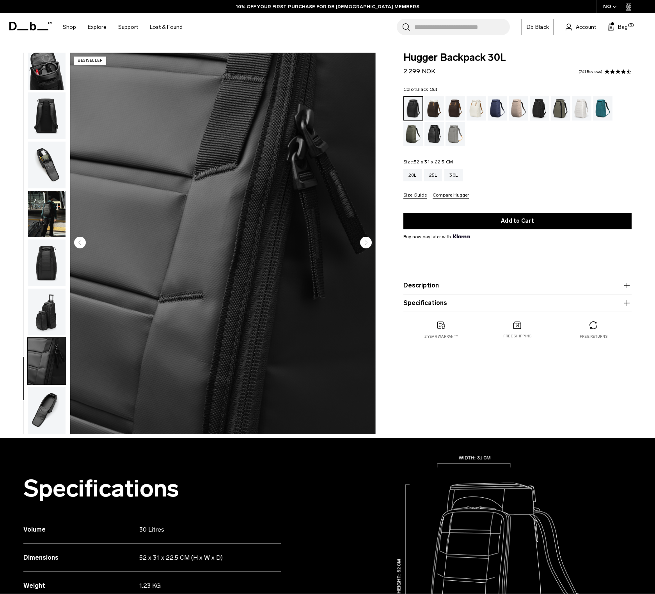
scroll to position [0, 0]
click at [30, 408] on img "button" at bounding box center [47, 410] width 38 height 47
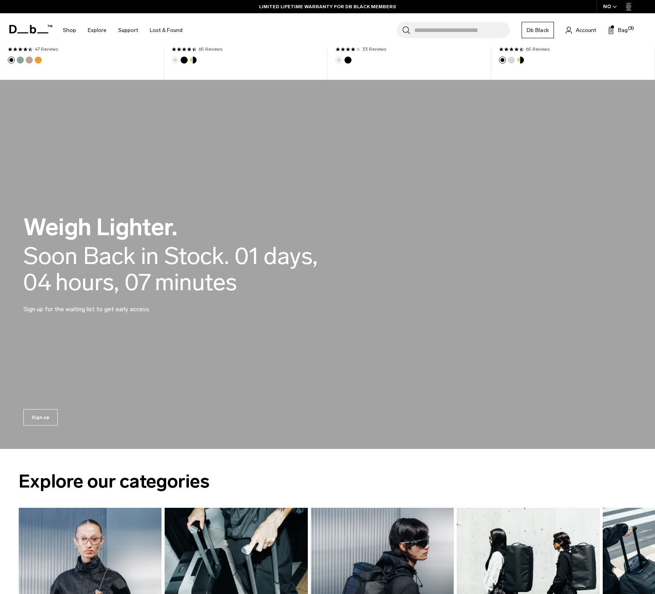
scroll to position [557, 0]
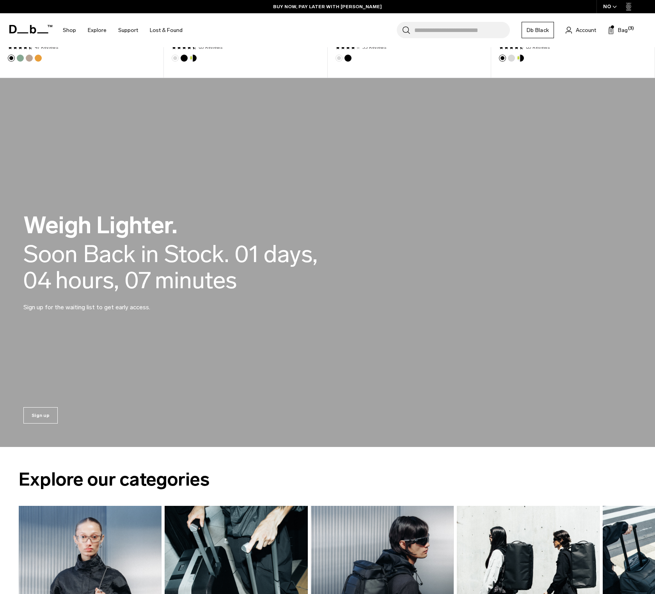
click at [60, 263] on div "Soon Back in Stock." at bounding box center [126, 254] width 206 height 26
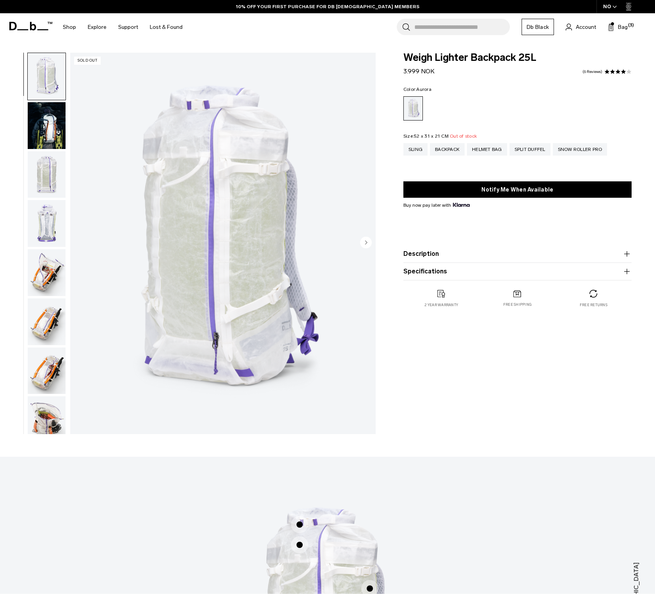
click at [42, 129] on img "button" at bounding box center [47, 125] width 38 height 47
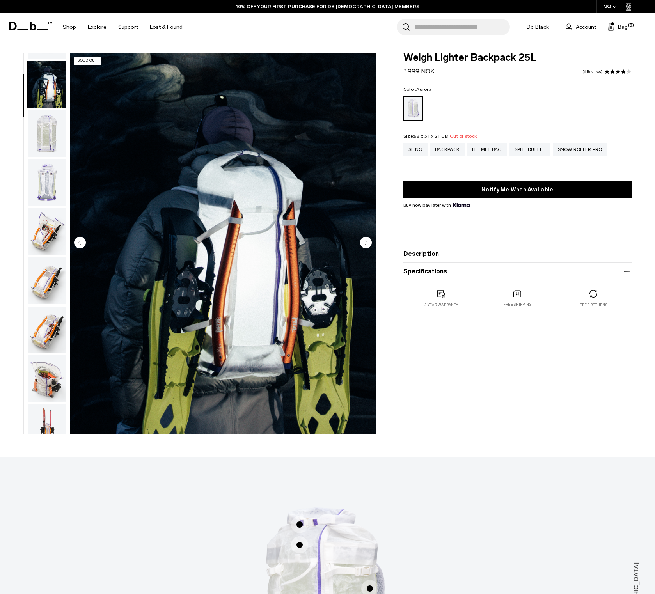
scroll to position [50, 0]
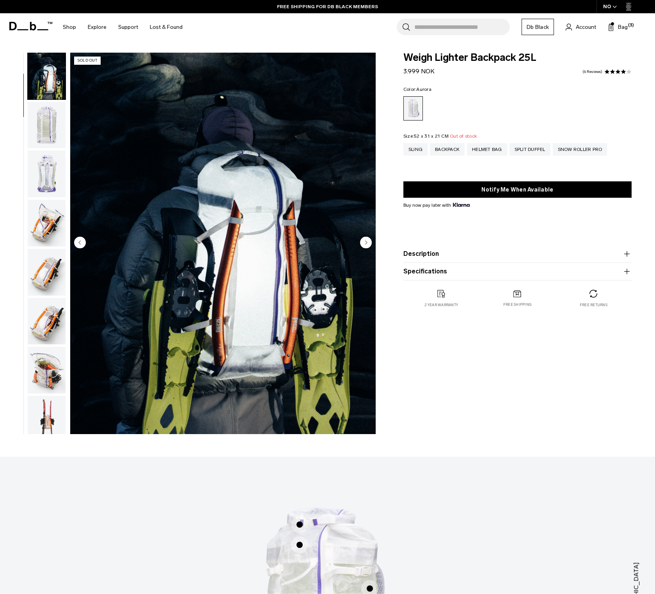
click at [40, 212] on img "button" at bounding box center [47, 223] width 38 height 47
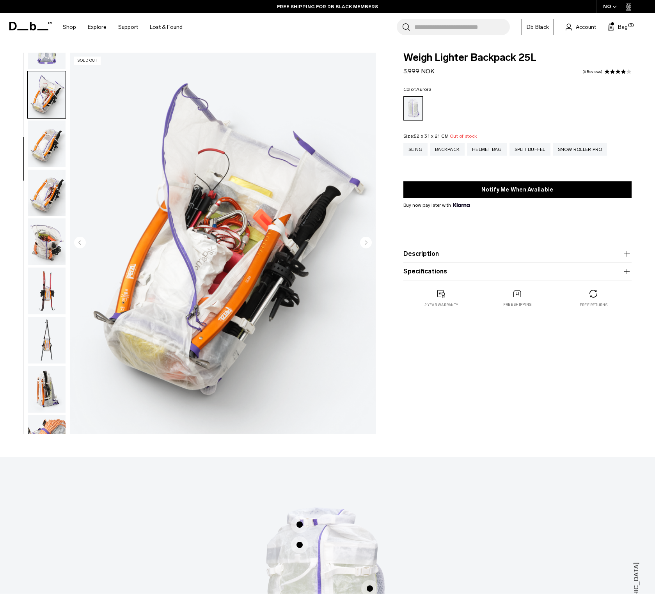
scroll to position [198, 0]
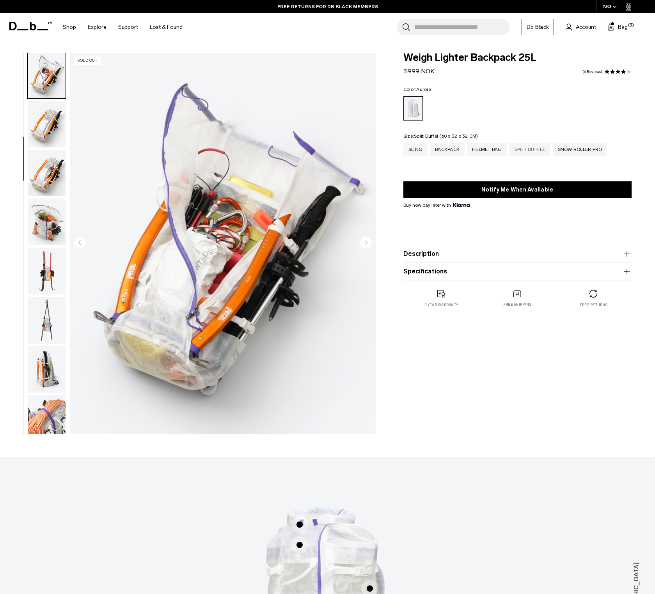
click at [526, 148] on div "Split Duffel" at bounding box center [530, 149] width 41 height 12
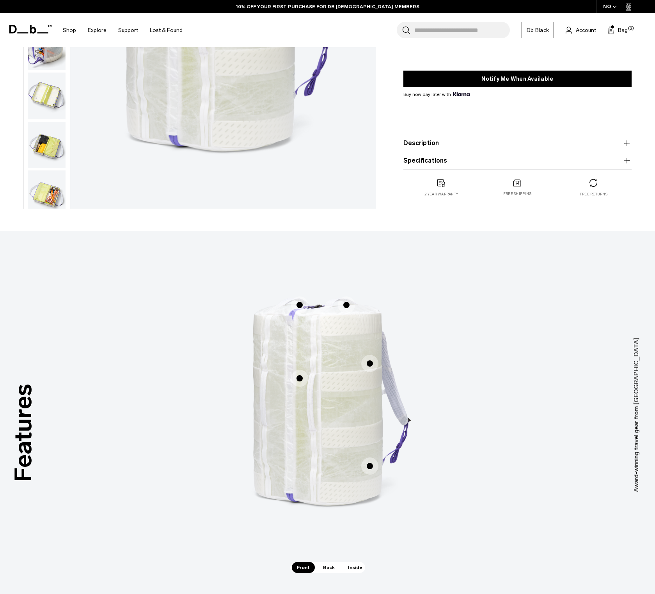
scroll to position [269, 0]
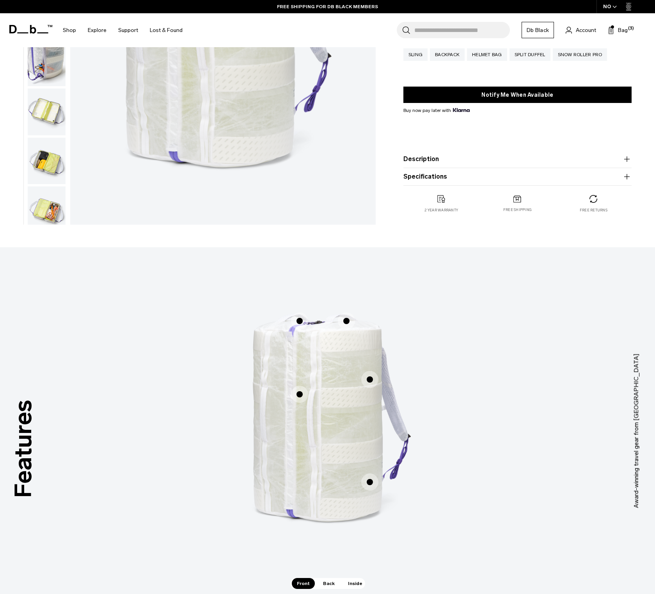
scroll to position [208, 0]
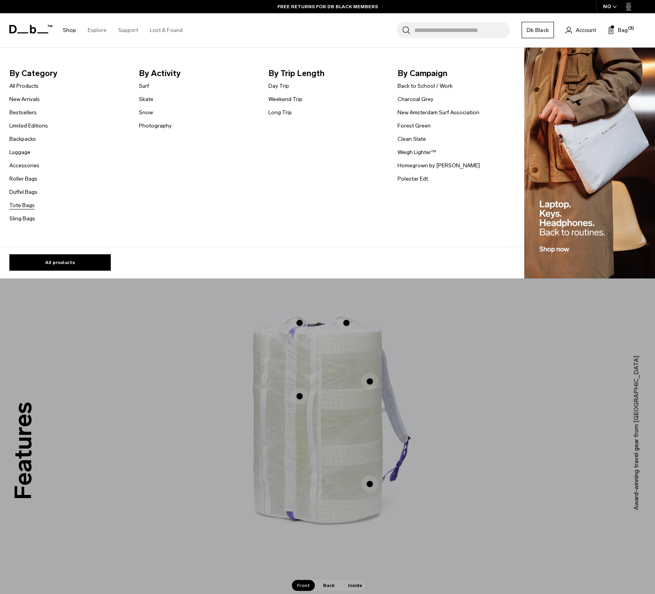
click at [16, 206] on link "Tote Bags" at bounding box center [21, 205] width 25 height 8
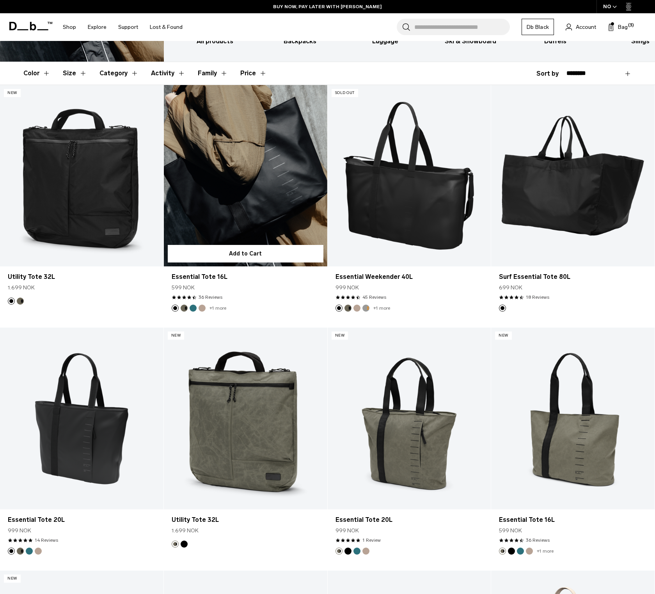
scroll to position [91, 0]
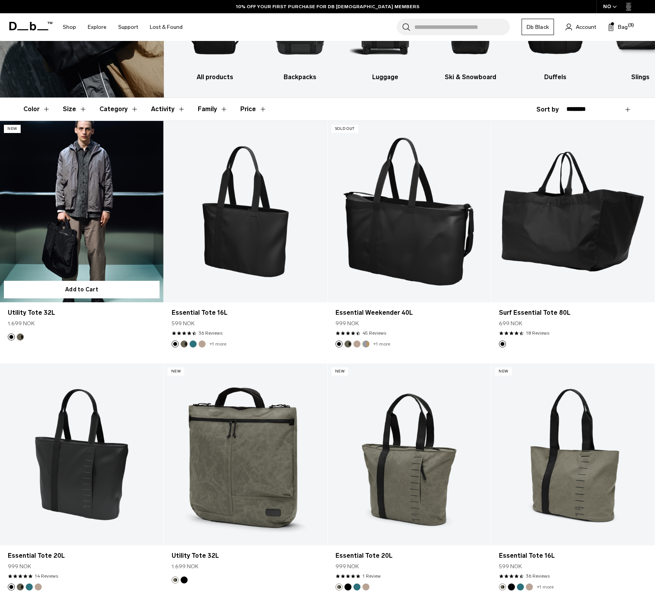
click at [108, 229] on link "Utility Tote 32L" at bounding box center [81, 211] width 163 height 181
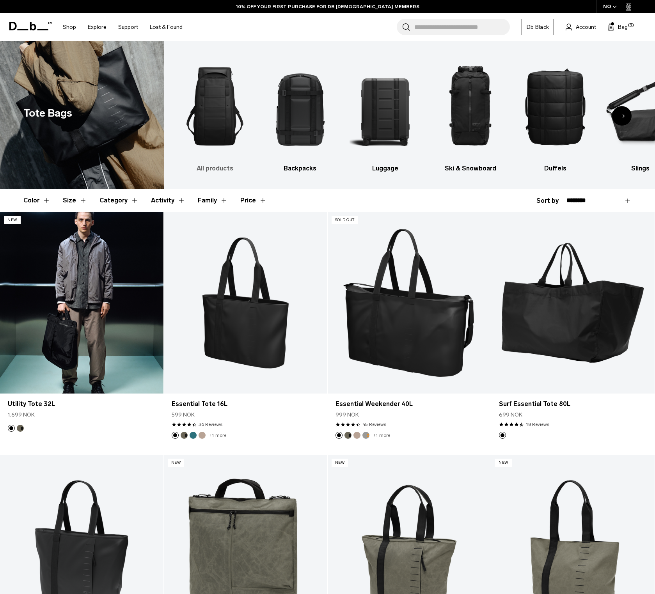
scroll to position [0, 0]
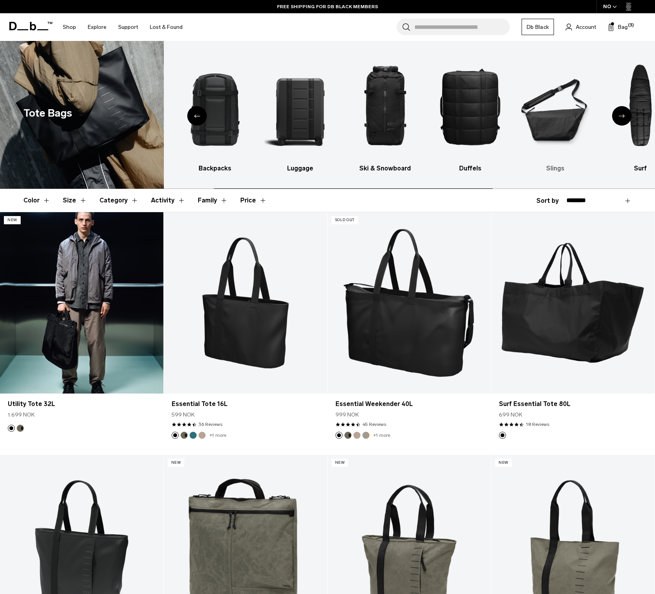
click at [545, 108] on img "6 / 10" at bounding box center [555, 106] width 71 height 107
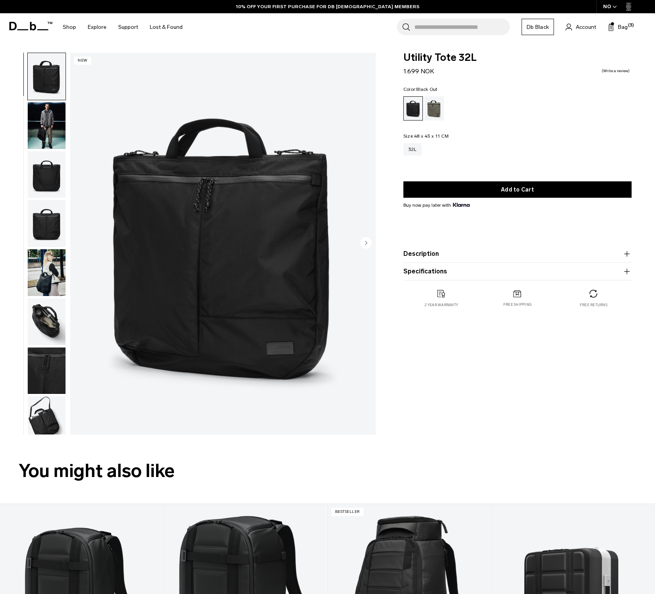
click at [43, 269] on img "button" at bounding box center [47, 272] width 38 height 47
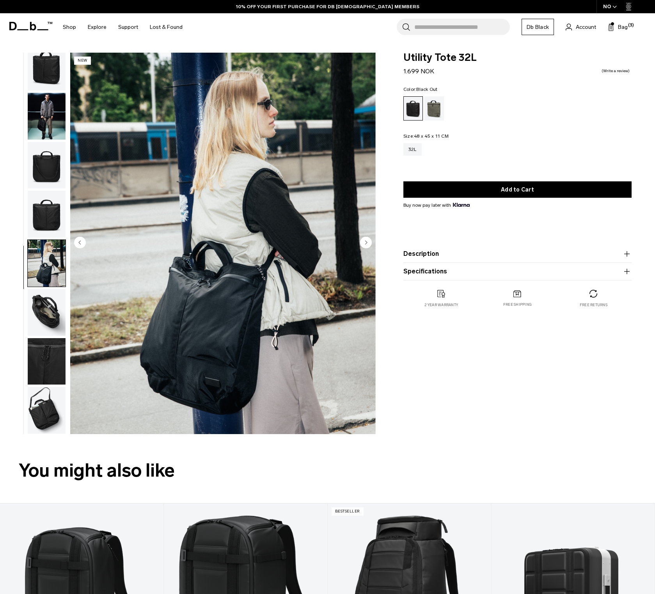
click at [37, 316] on img "button" at bounding box center [47, 312] width 38 height 47
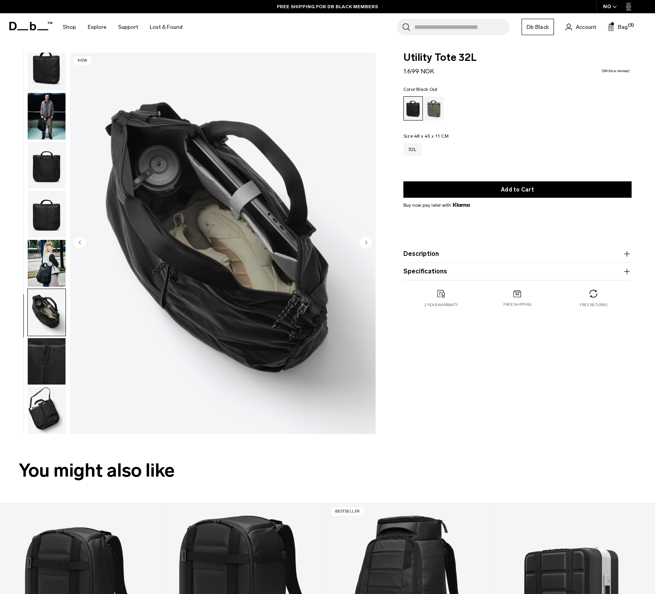
click at [39, 341] on img "button" at bounding box center [47, 361] width 38 height 47
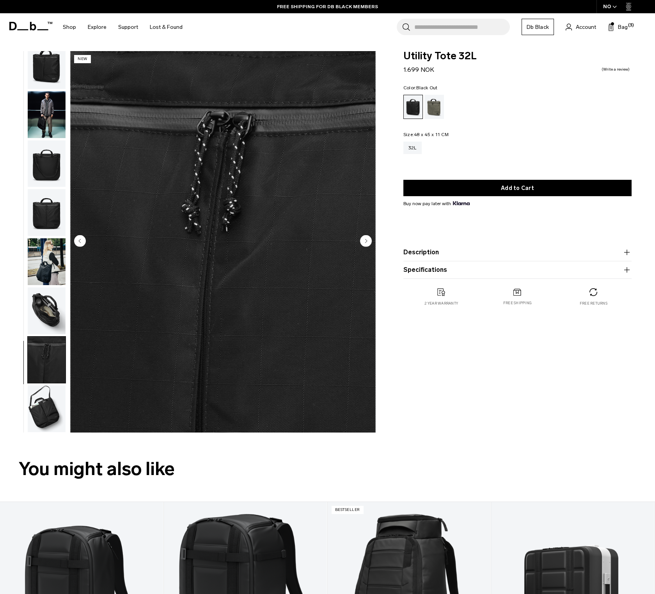
scroll to position [2, 0]
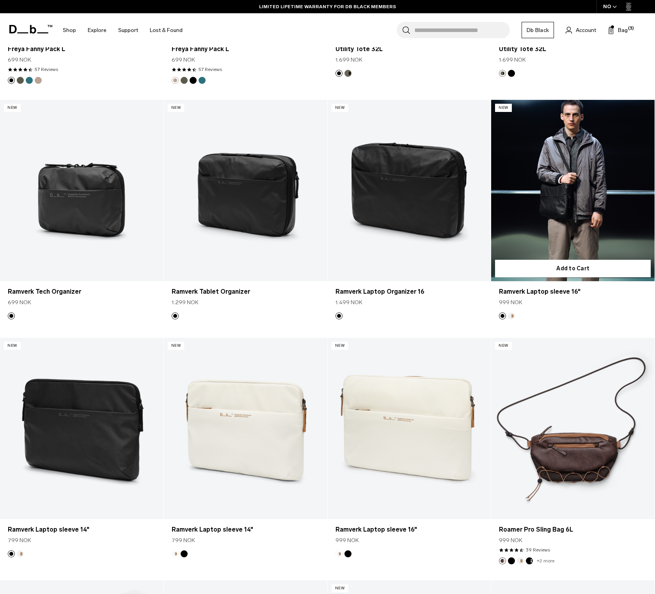
scroll to position [843, 0]
